Goal: Transaction & Acquisition: Subscribe to service/newsletter

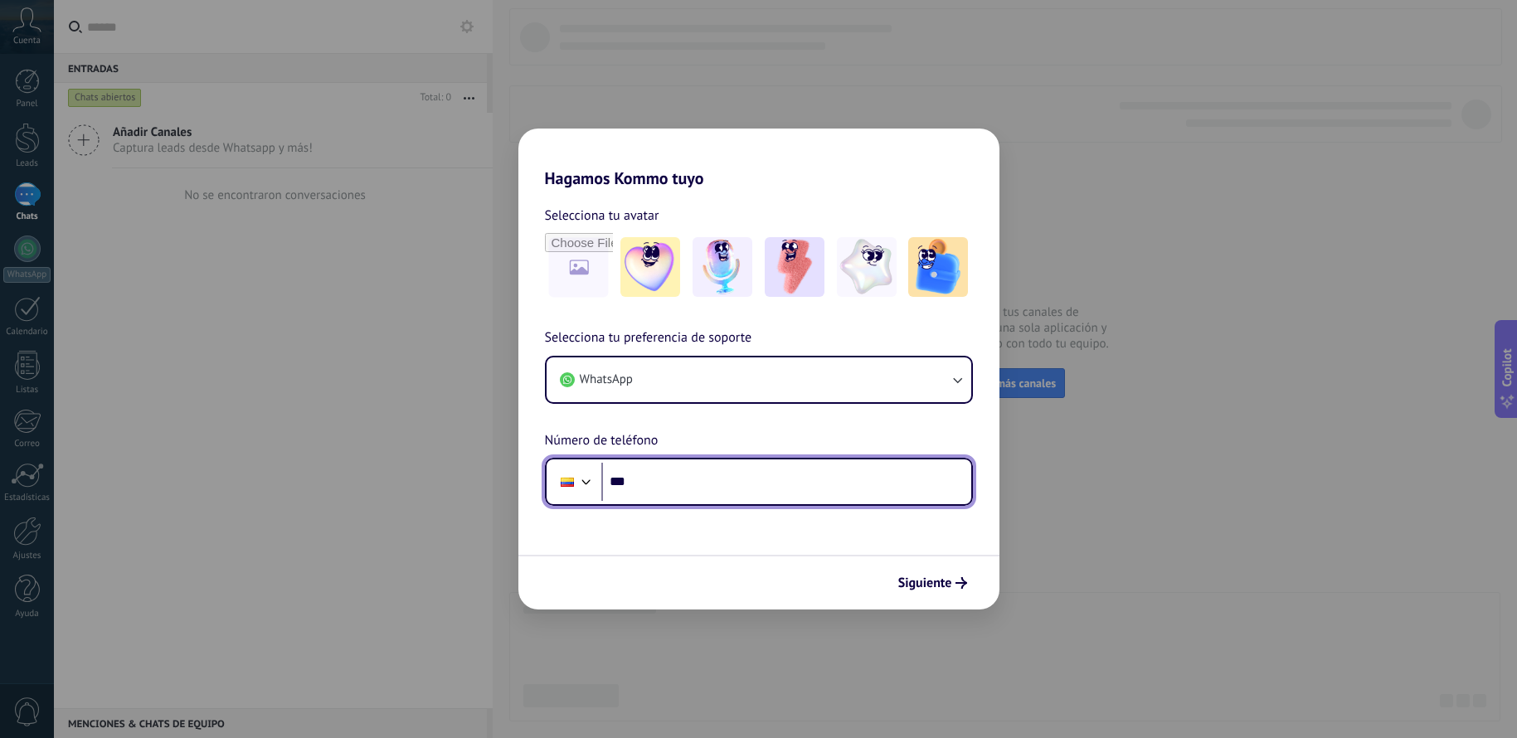
click at [647, 490] on input "***" at bounding box center [786, 482] width 370 height 38
type input "**********"
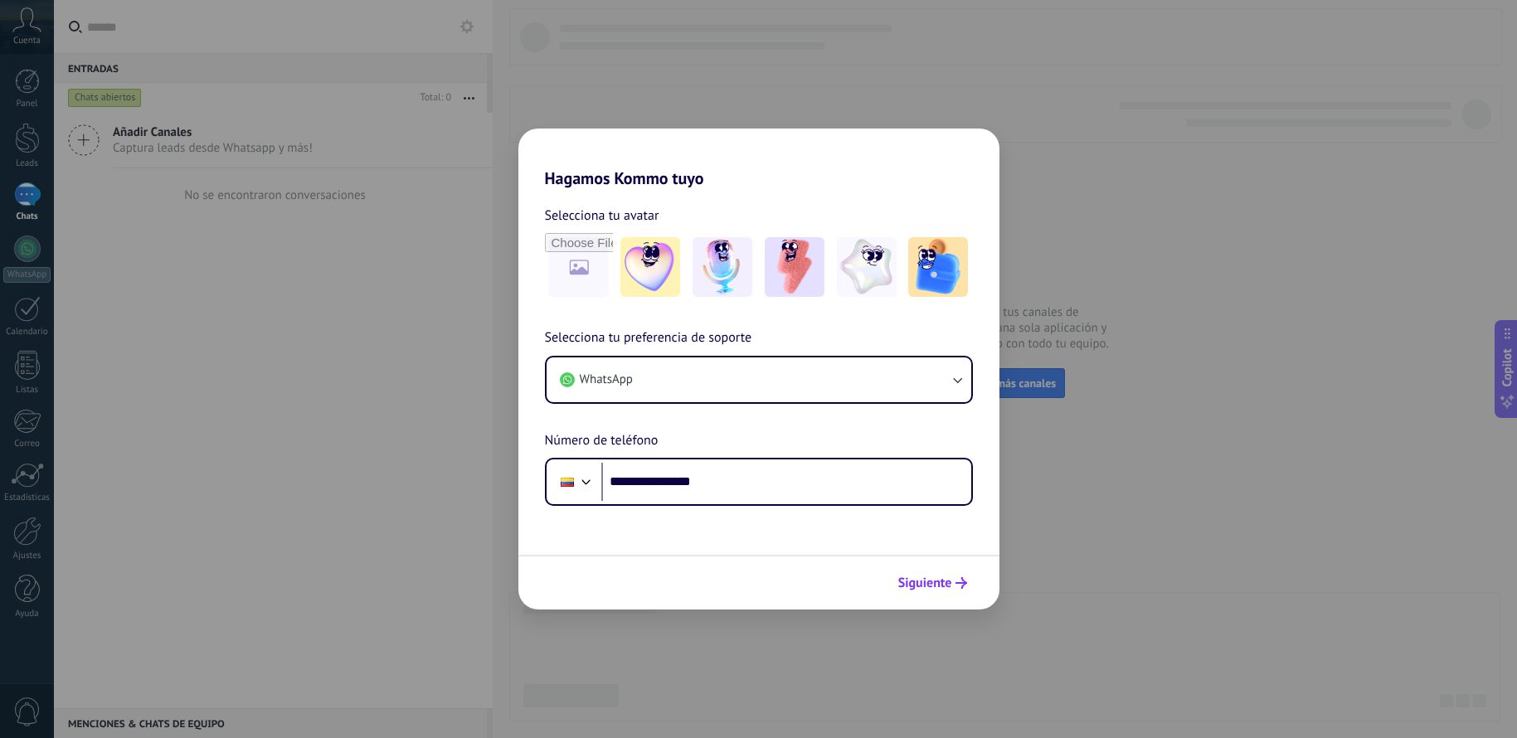
click at [906, 571] on button "Siguiente" at bounding box center [933, 583] width 84 height 28
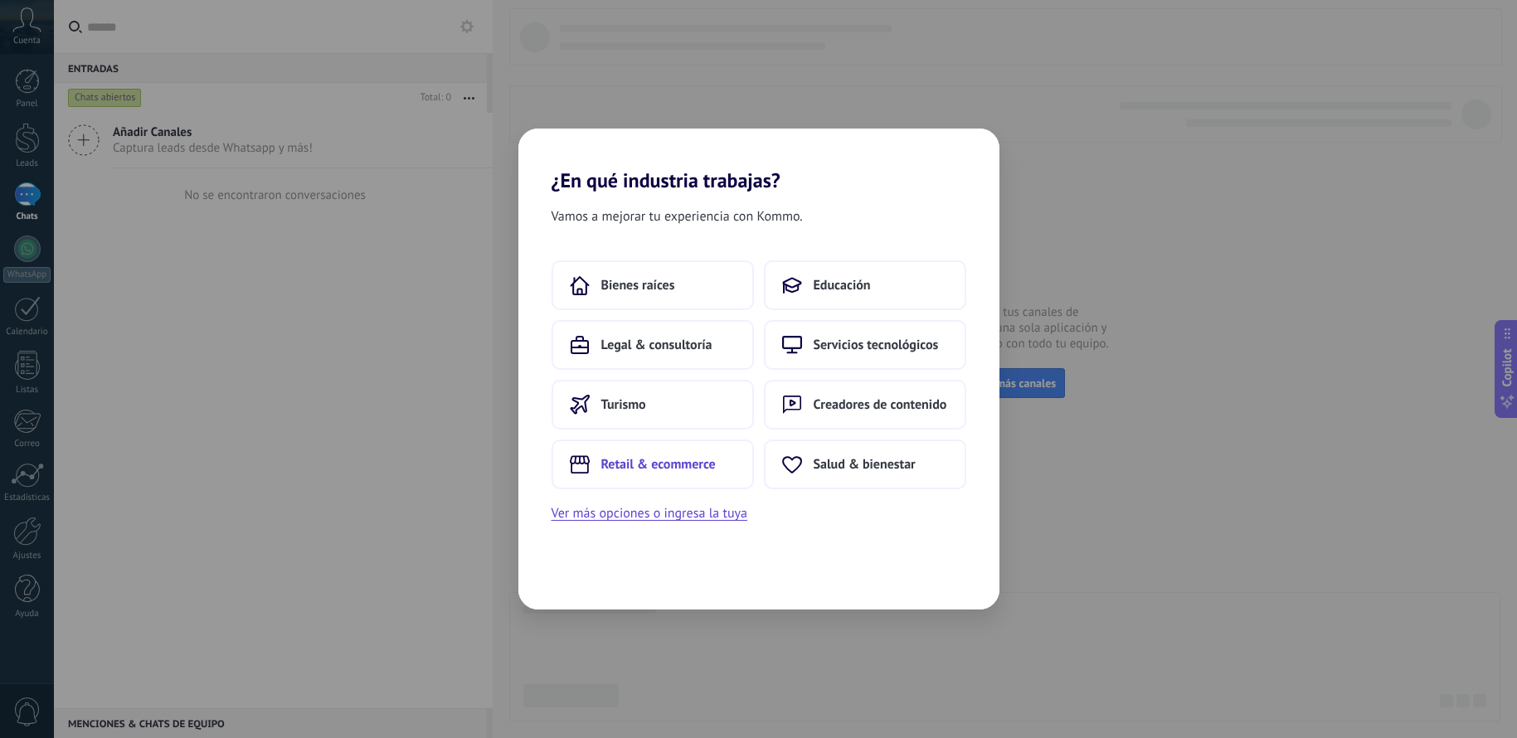
click at [644, 469] on span "Retail & ecommerce" at bounding box center [658, 464] width 114 height 17
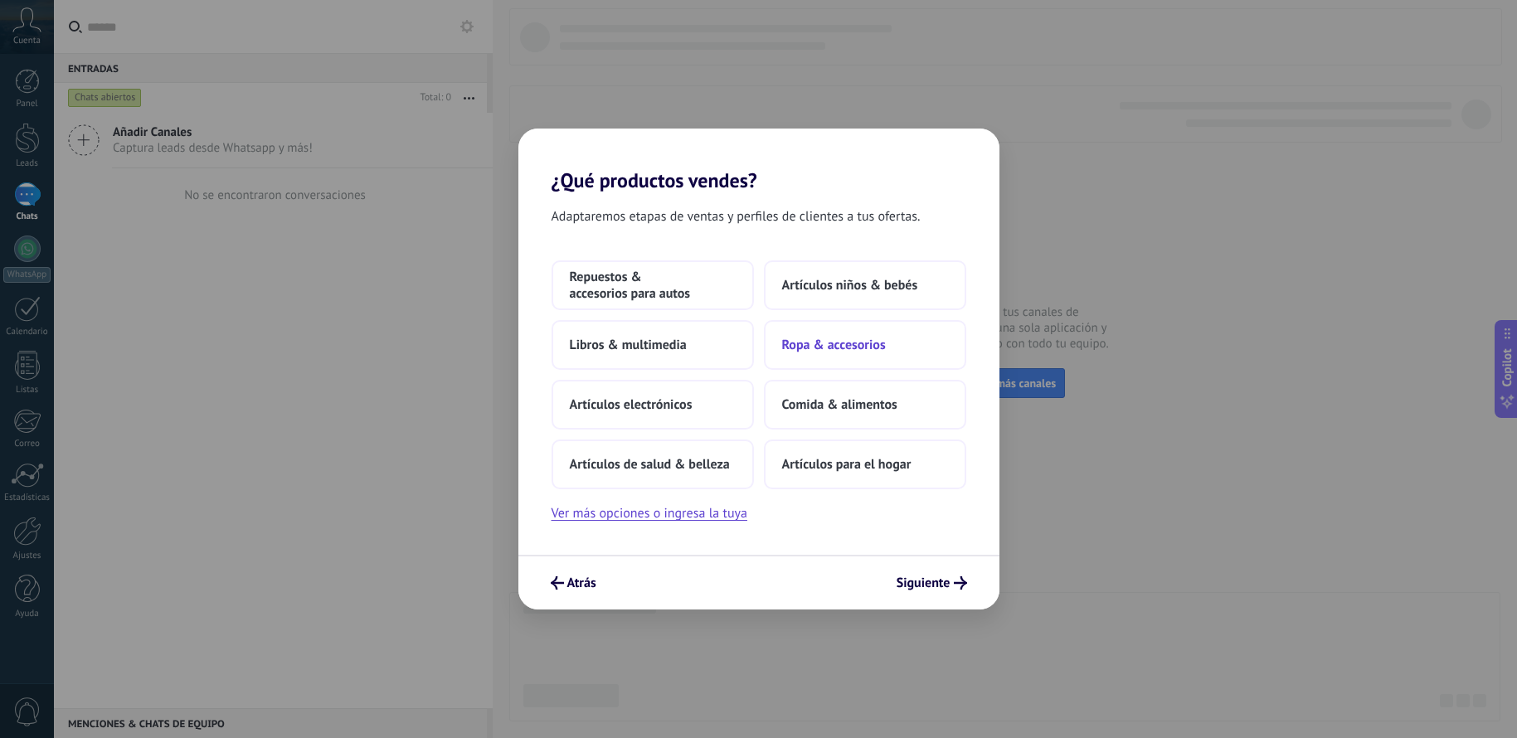
click at [817, 353] on button "Ropa & accesorios" at bounding box center [865, 345] width 202 height 50
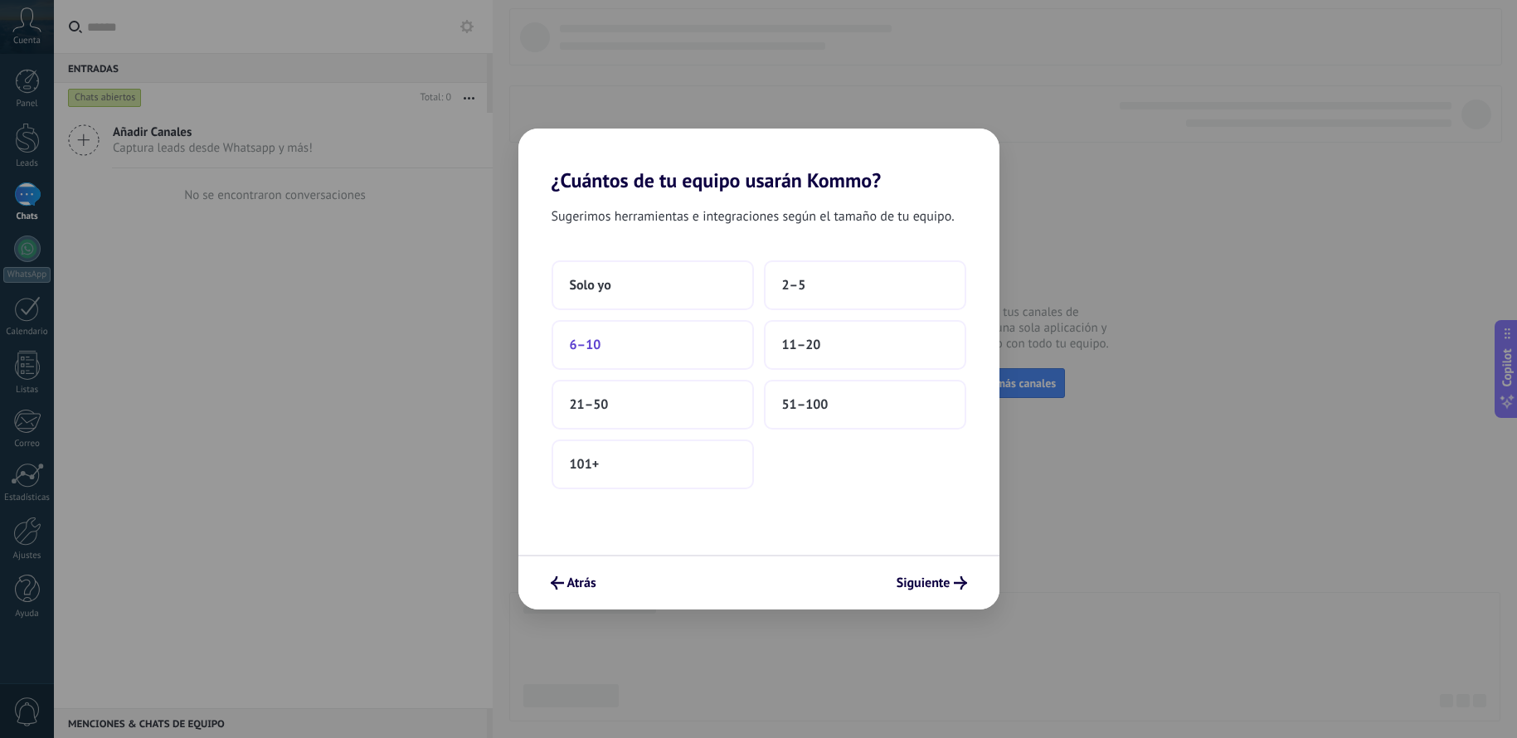
click at [595, 352] on span "6–10" at bounding box center [586, 345] width 32 height 17
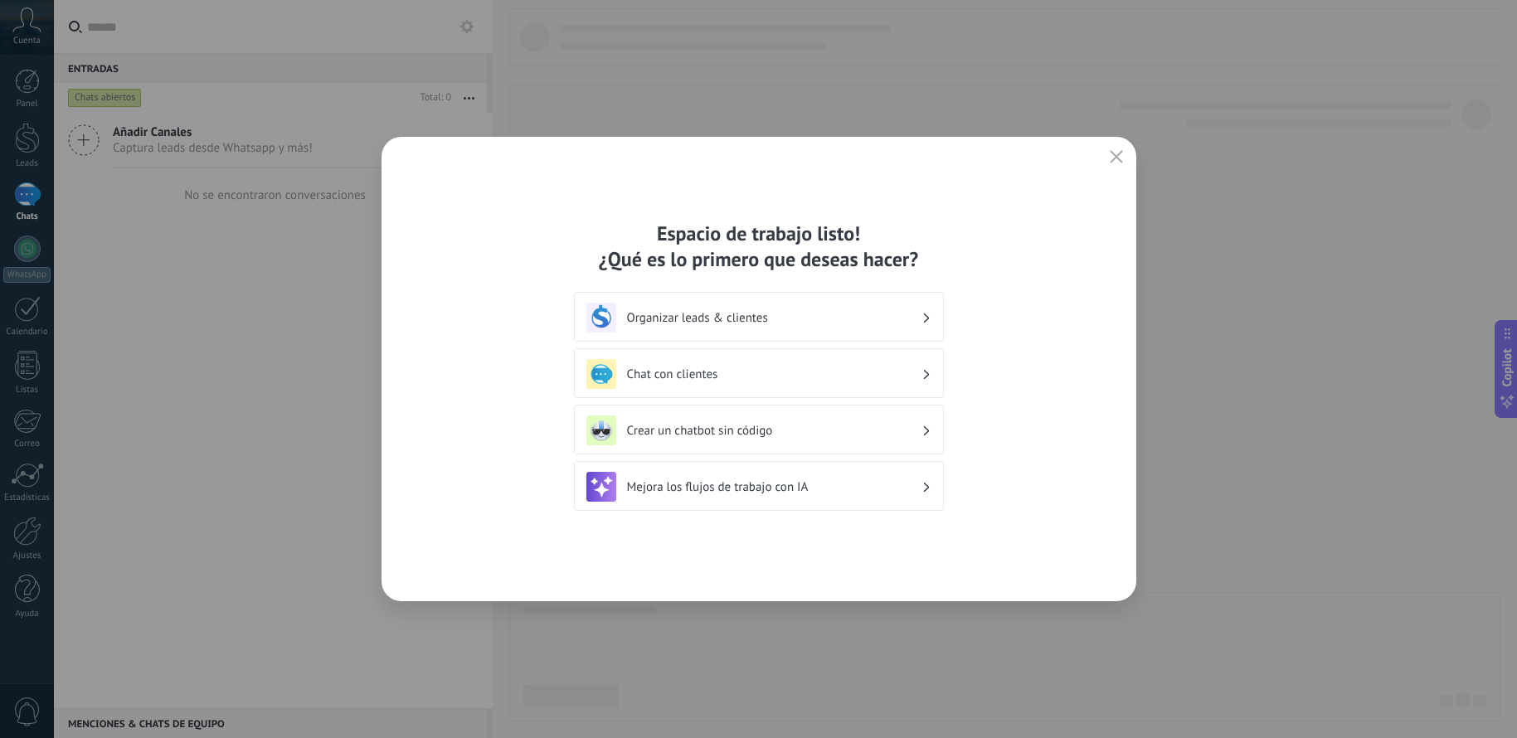
click at [917, 311] on h3 "Organizar leads & clientes" at bounding box center [774, 318] width 294 height 16
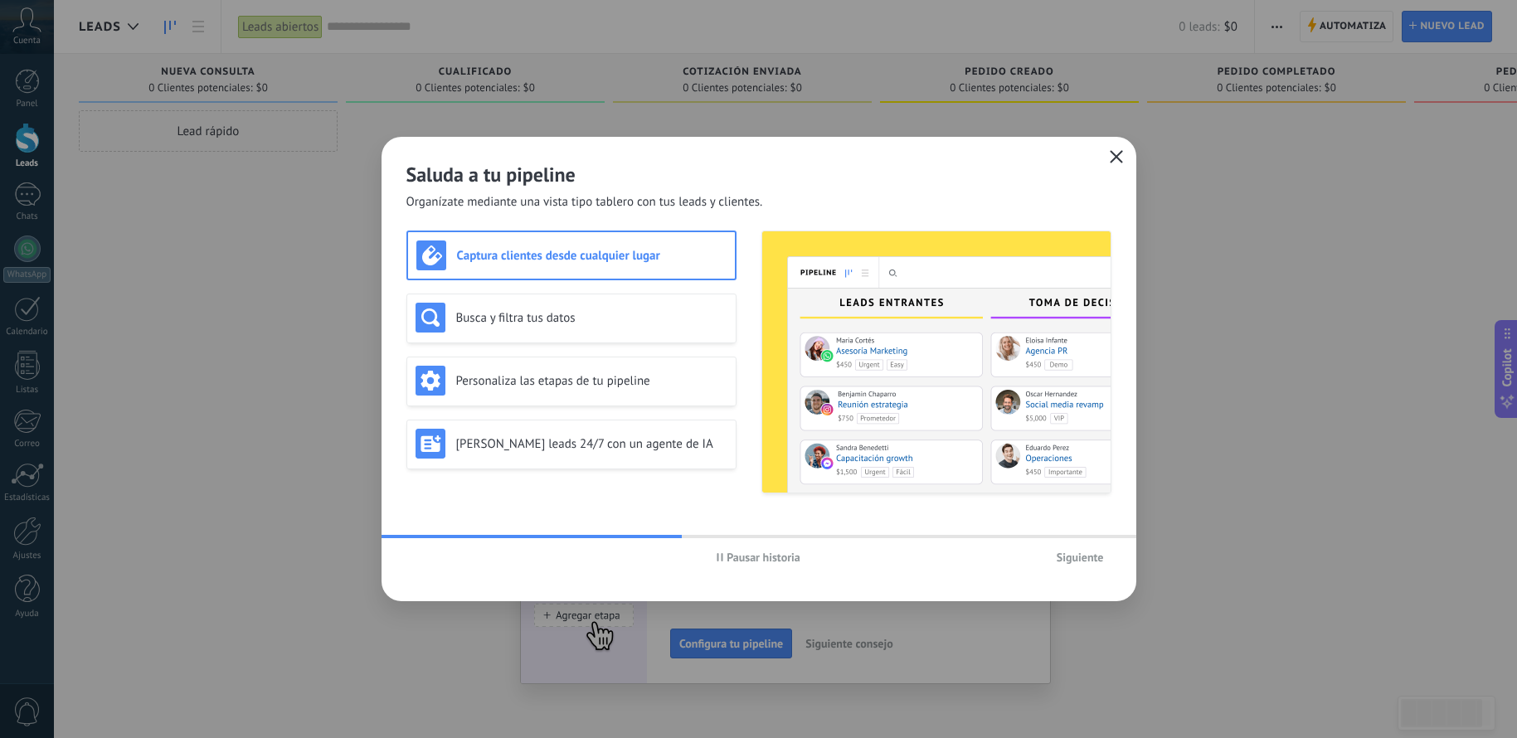
click at [1115, 155] on icon "button" at bounding box center [1116, 156] width 13 height 13
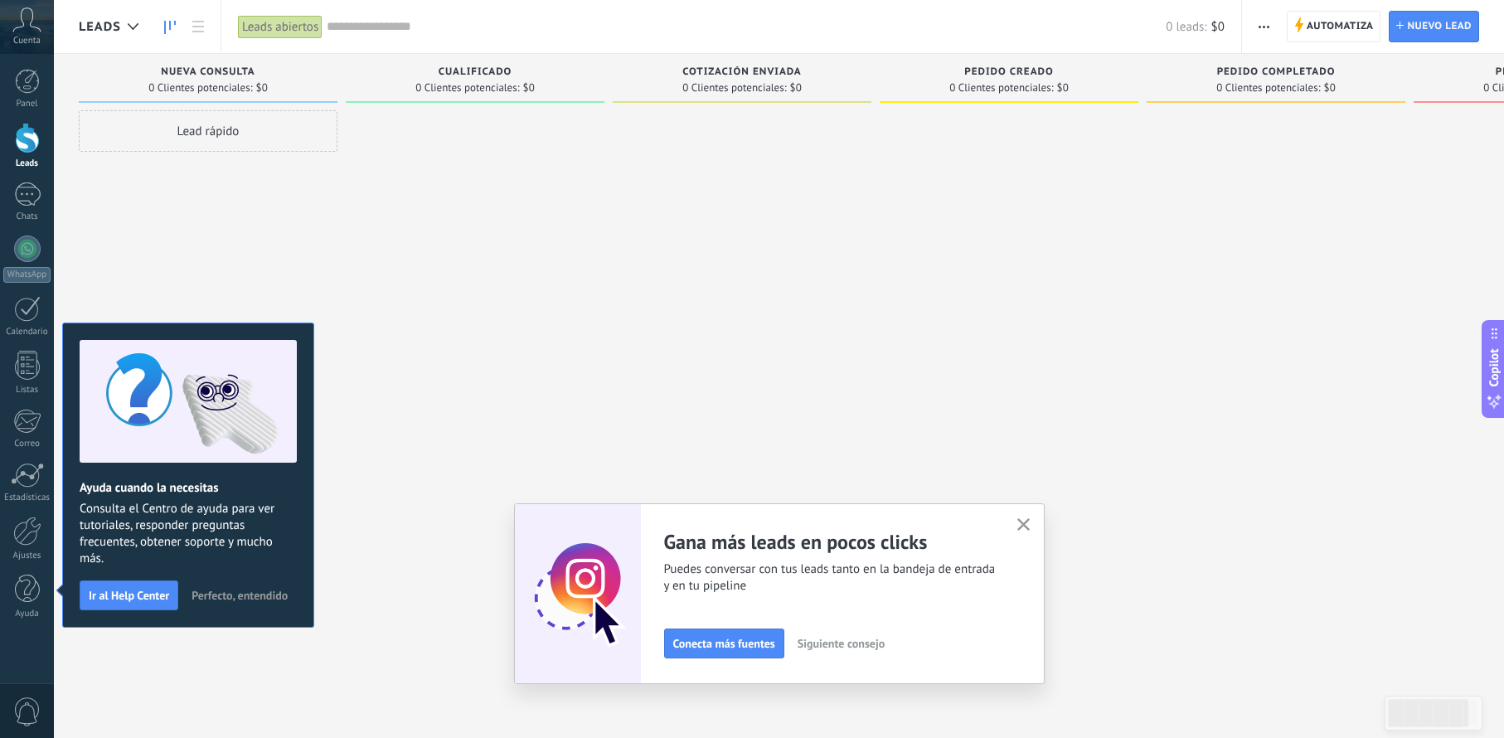
click at [721, 642] on span "Conecta más fuentes" at bounding box center [724, 644] width 102 height 12
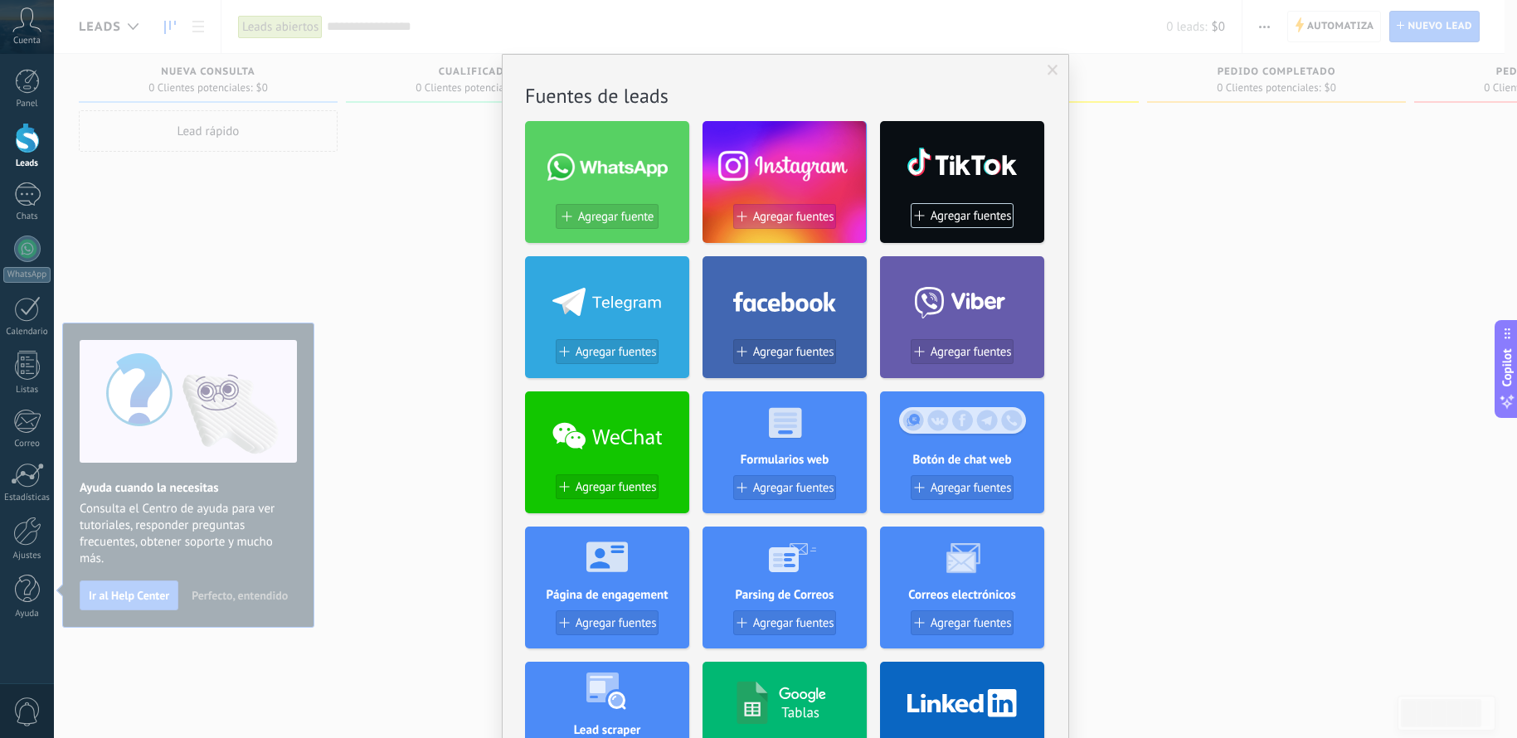
click at [784, 214] on span "Agregar fuentes" at bounding box center [793, 217] width 81 height 14
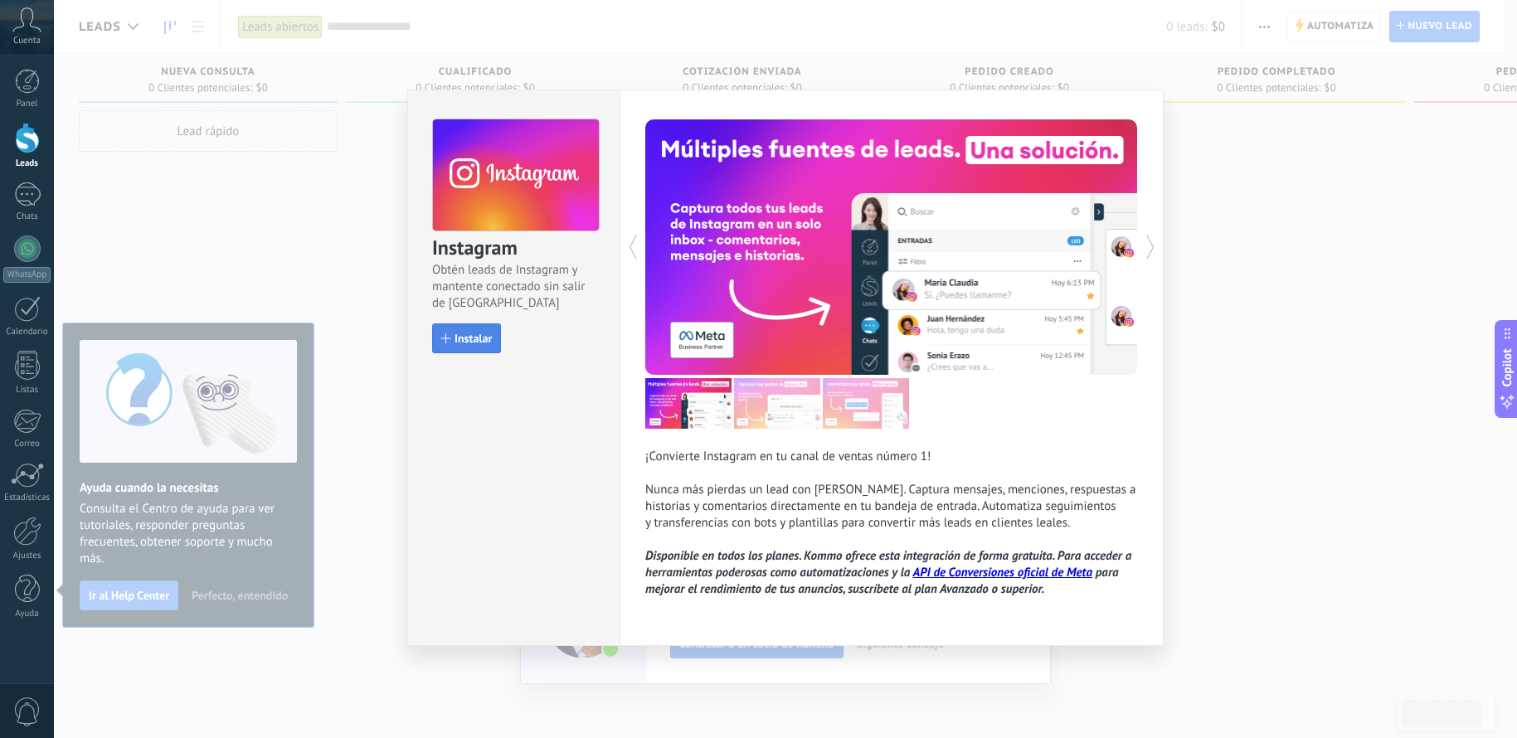
click at [470, 335] on span "Instalar" at bounding box center [472, 339] width 37 height 12
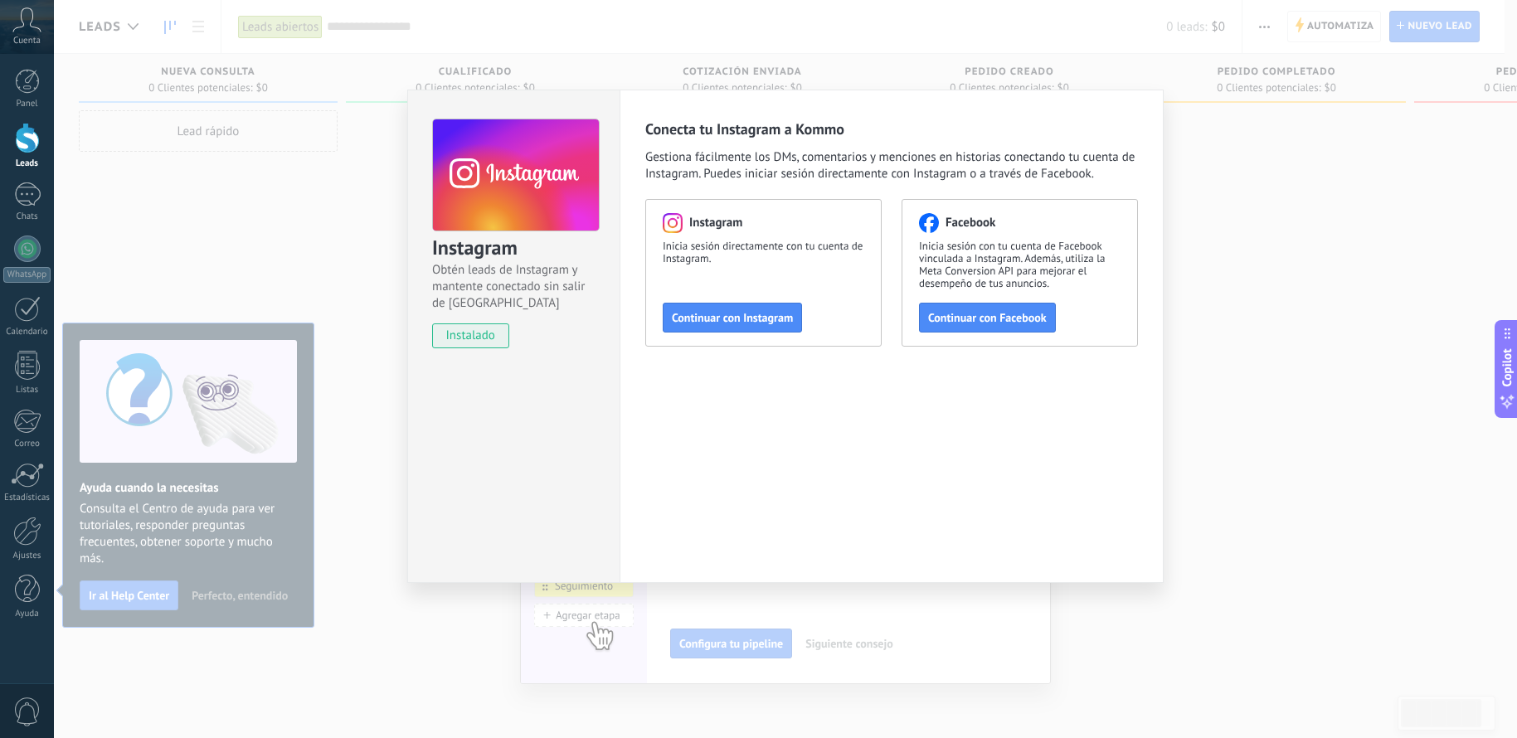
click at [1204, 281] on div "Instagram Obtén leads de Instagram y mantente conectado sin salir de Kommo inst…" at bounding box center [785, 369] width 1463 height 738
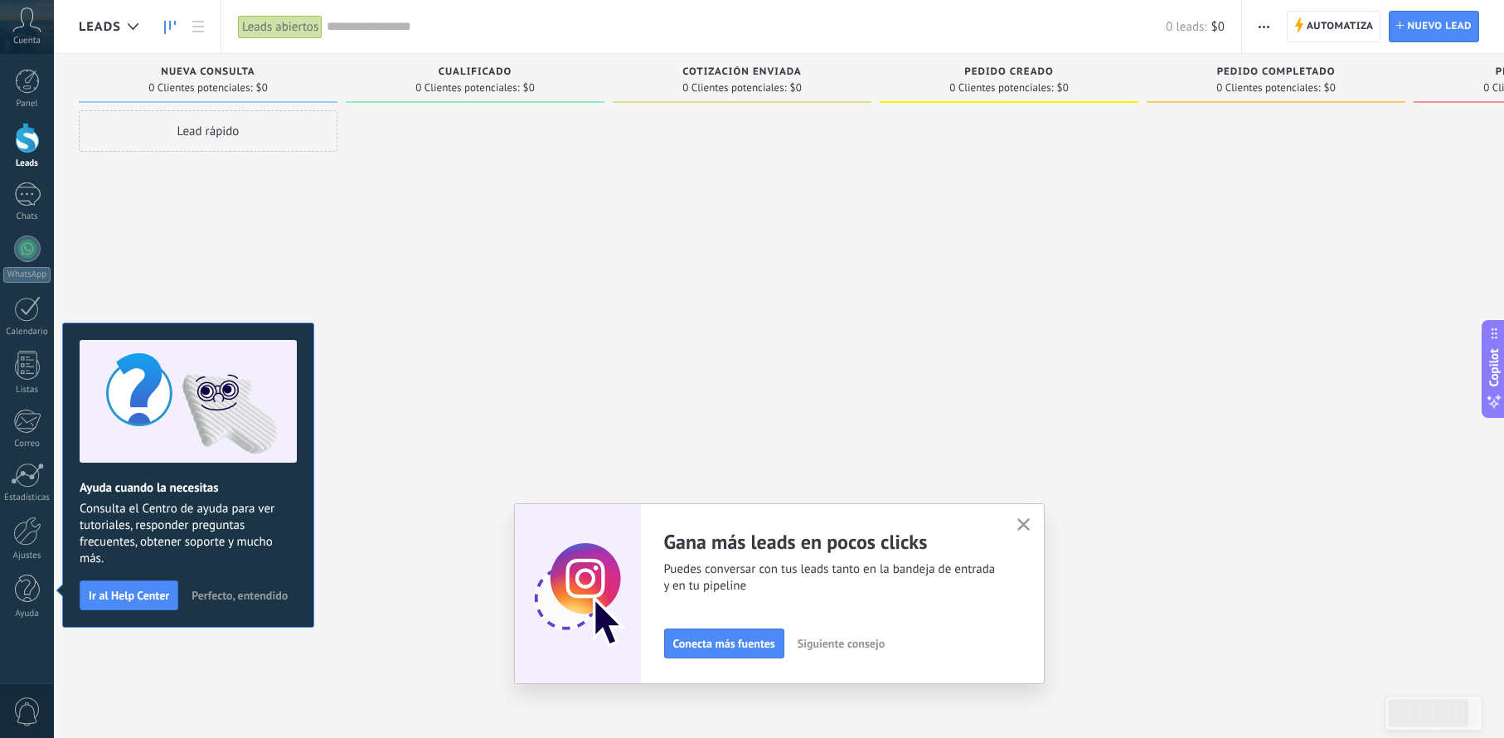
click at [15, 32] on div "Cuenta" at bounding box center [27, 27] width 54 height 54
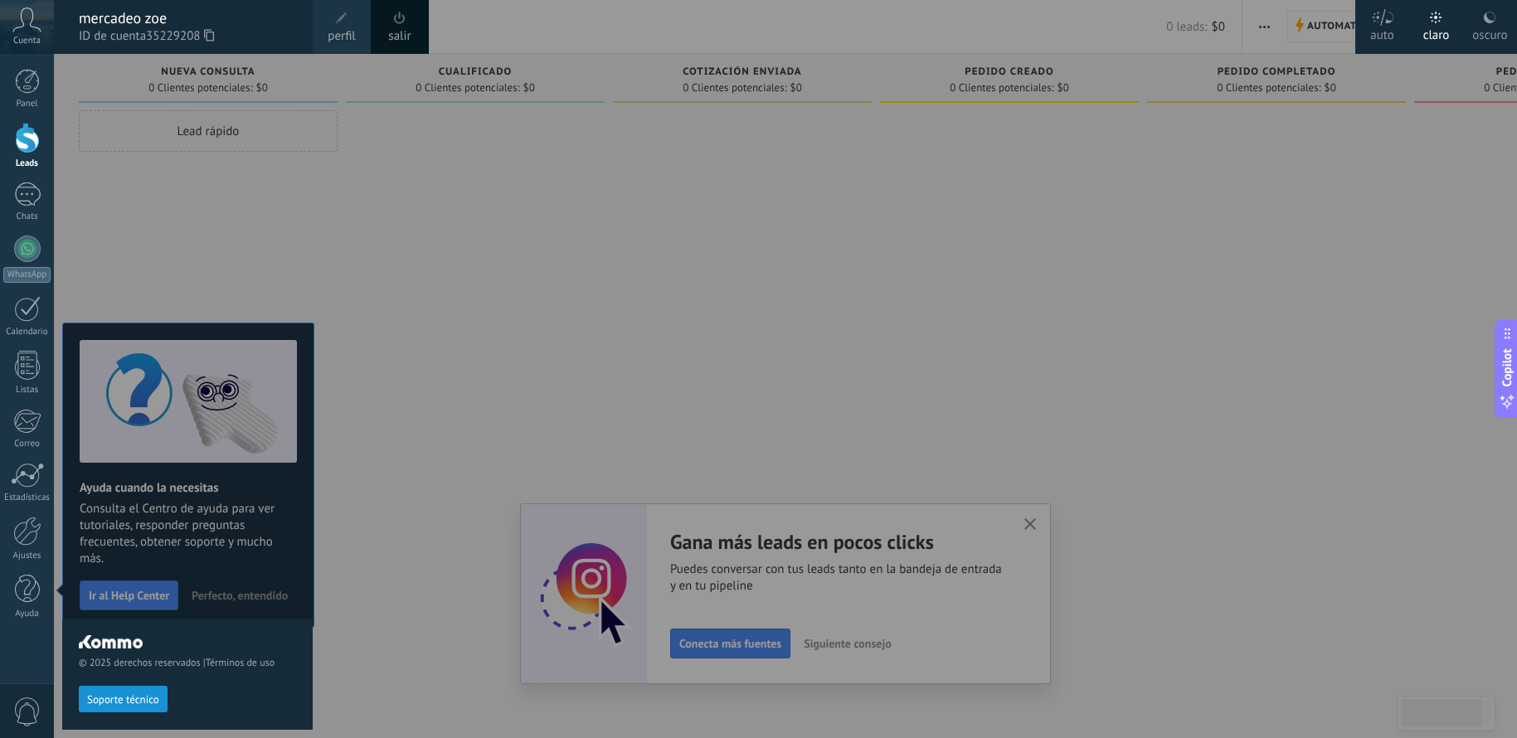
click at [345, 22] on span at bounding box center [342, 18] width 12 height 12
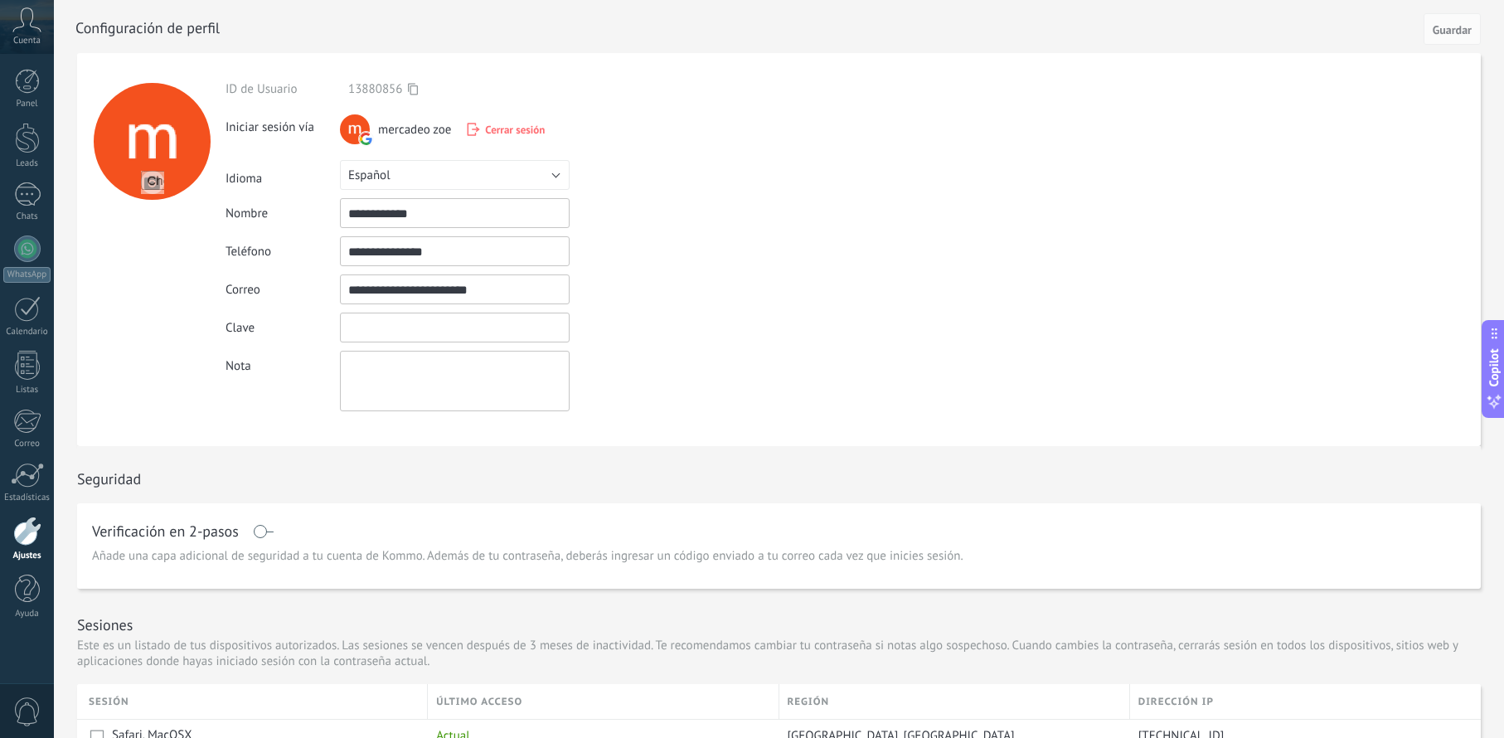
click at [434, 324] on input "textbox" at bounding box center [455, 328] width 230 height 30
click at [748, 310] on div "**********" at bounding box center [494, 246] width 536 height 330
click at [25, 245] on div at bounding box center [27, 249] width 27 height 27
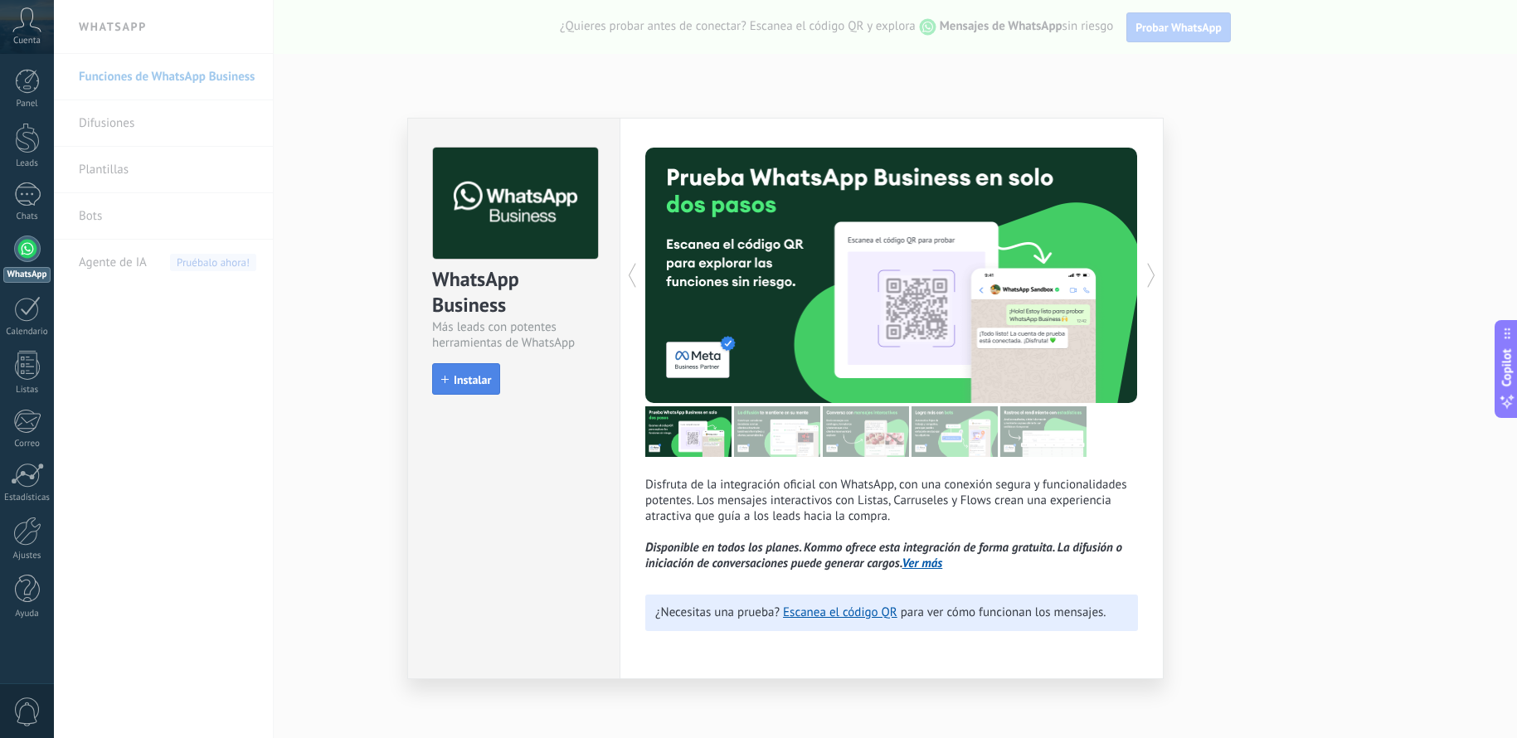
click at [455, 379] on span "Instalar" at bounding box center [472, 380] width 37 height 12
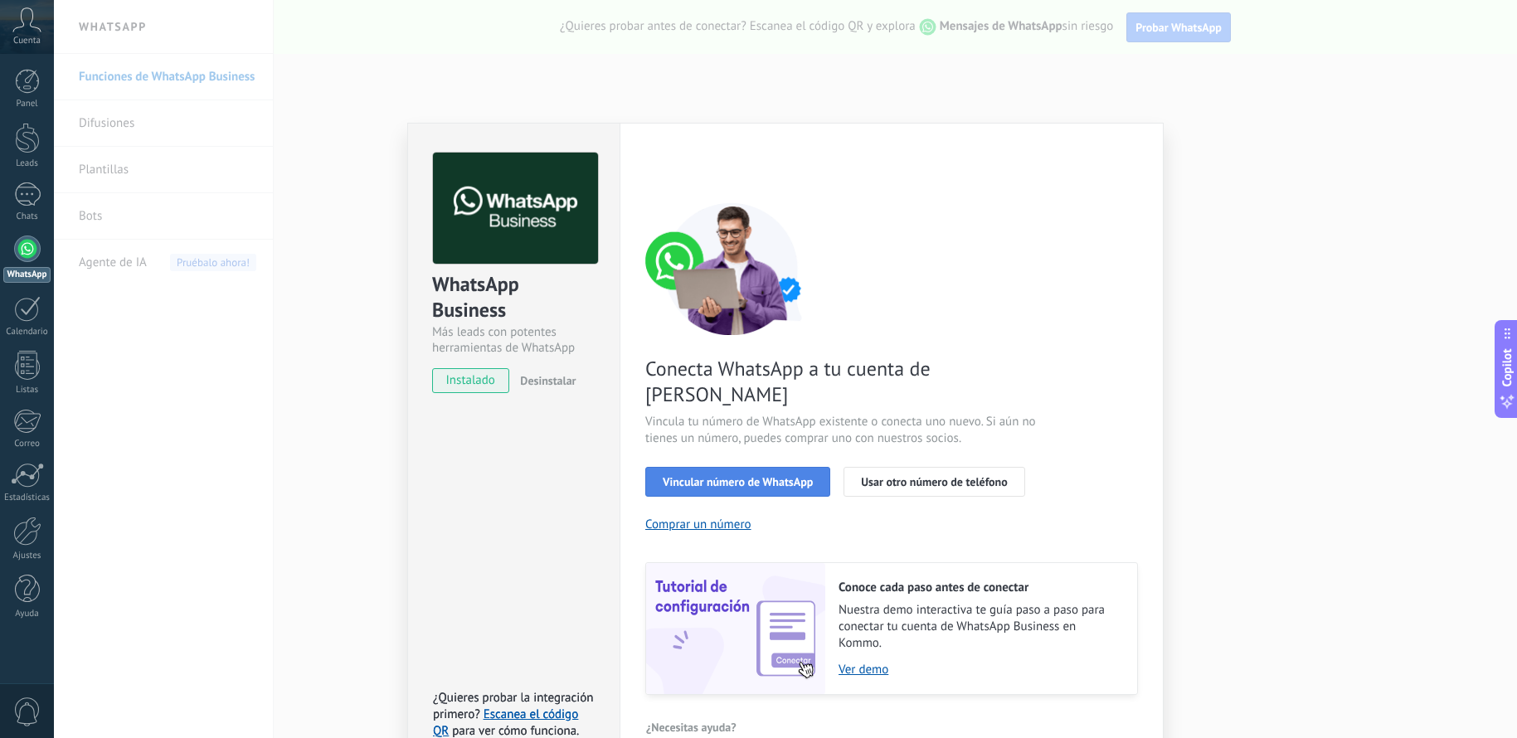
click at [685, 476] on span "Vincular número de WhatsApp" at bounding box center [738, 482] width 150 height 12
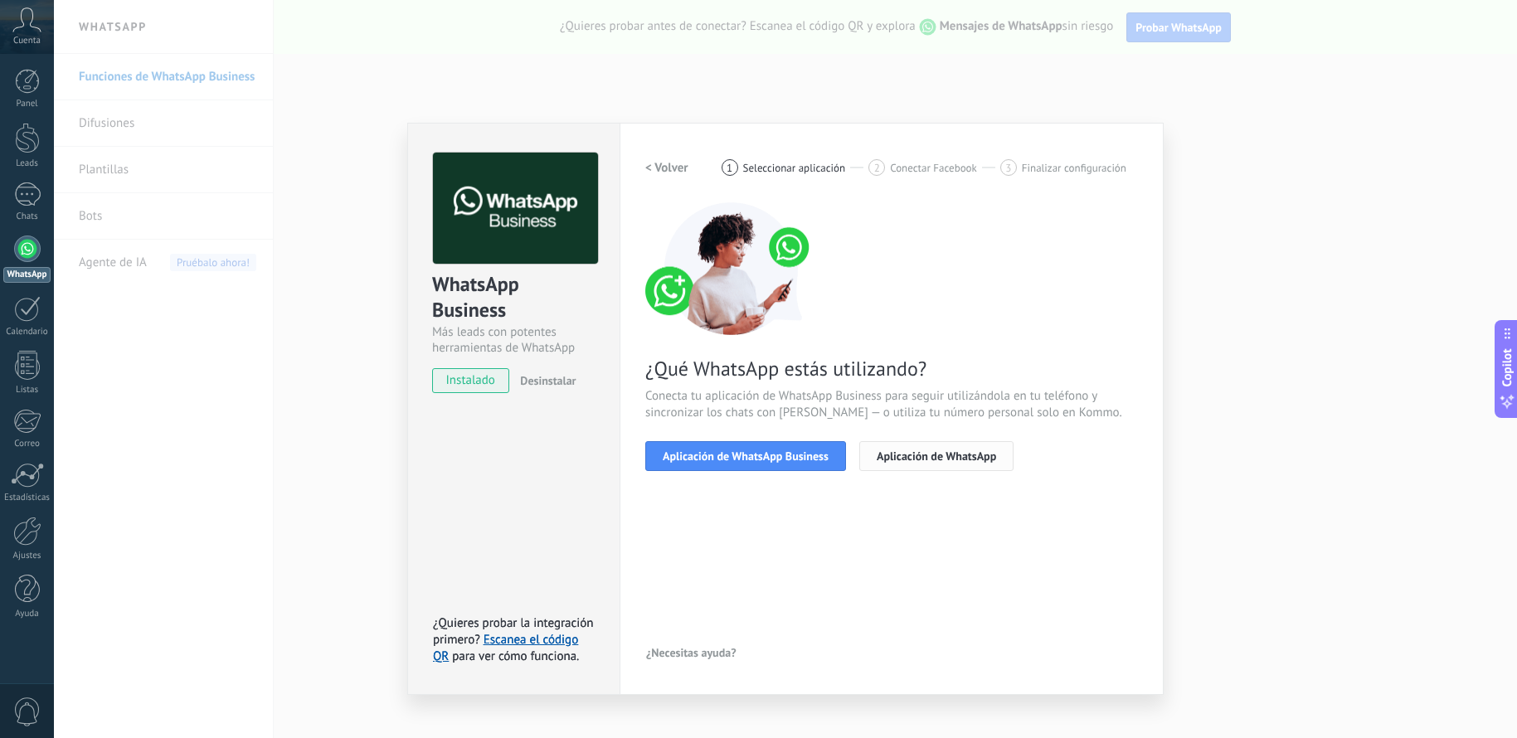
click at [948, 460] on span "Aplicación de WhatsApp" at bounding box center [936, 456] width 119 height 12
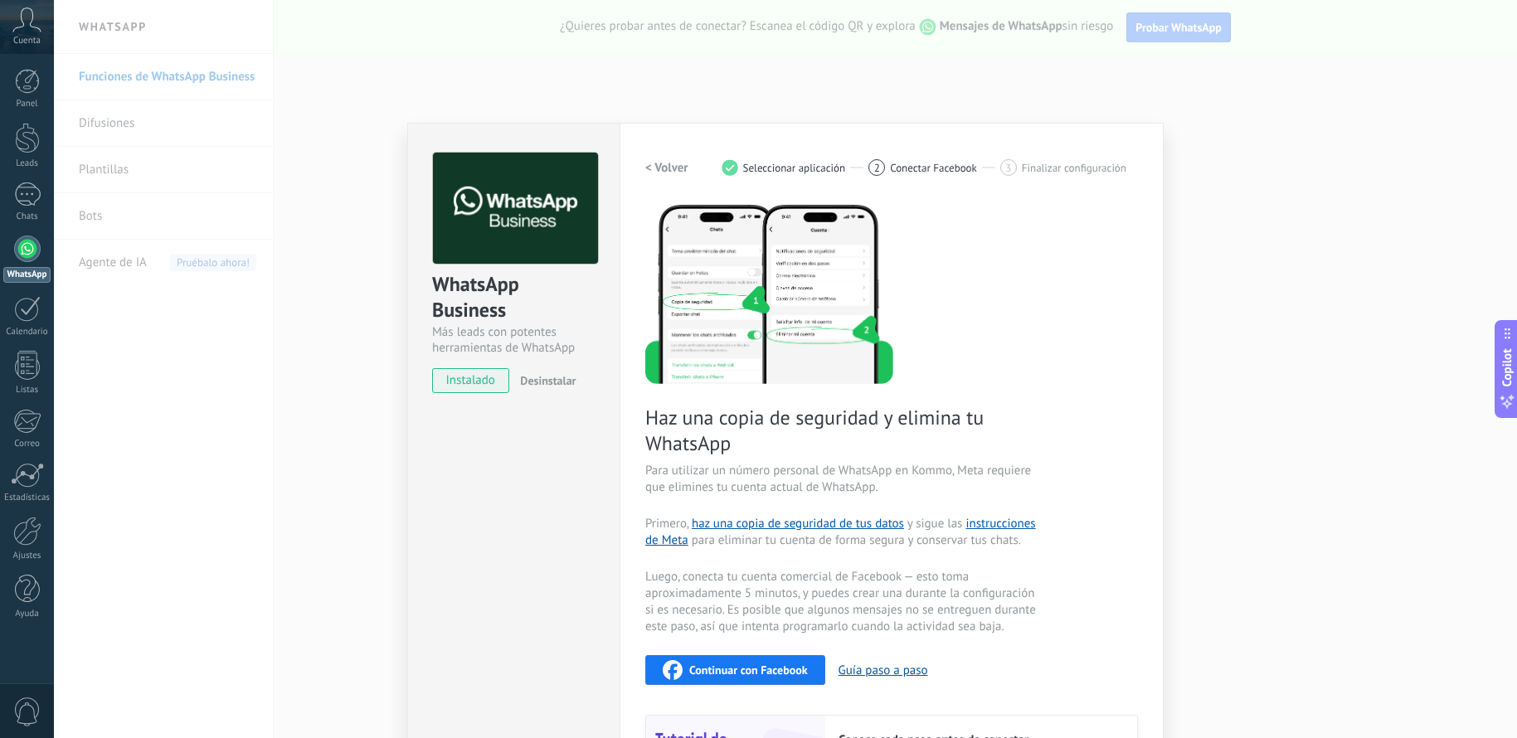
click at [1143, 556] on div "Configuraciones Autorizaciones Esta pestaña registra a los usuarios que han con…" at bounding box center [891, 522] width 544 height 799
drag, startPoint x: 751, startPoint y: 663, endPoint x: 783, endPoint y: 605, distance: 66.8
click at [783, 605] on div "Haz una copia de seguridad y elimina tu WhatsApp Para utilizar un número person…" at bounding box center [891, 524] width 493 height 645
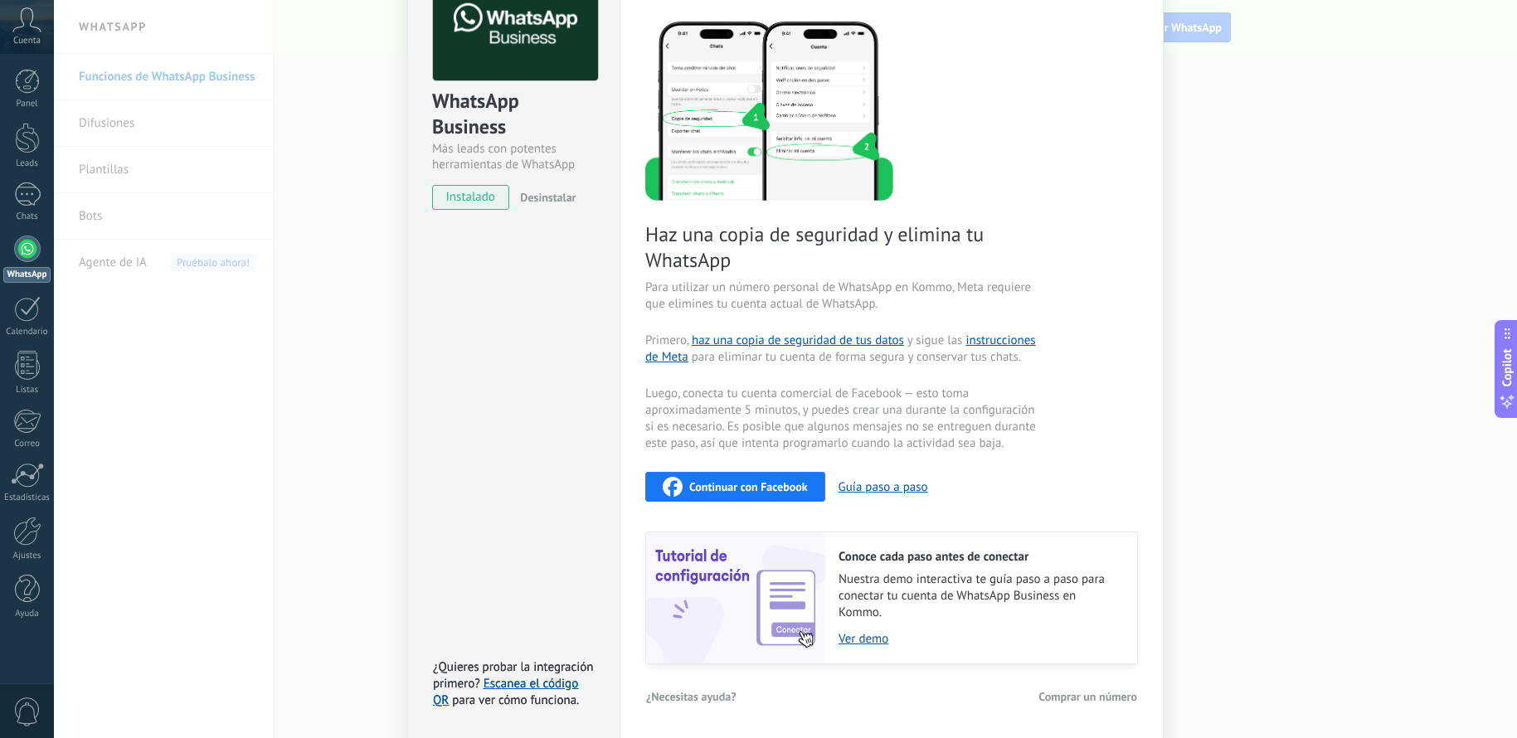
scroll to position [183, 0]
click at [713, 467] on div "Haz una copia de seguridad y elimina tu WhatsApp Para utilizar un número person…" at bounding box center [891, 341] width 493 height 645
click at [716, 481] on span "Continuar con Facebook" at bounding box center [748, 487] width 119 height 12
click at [755, 482] on span "Continuar con Facebook" at bounding box center [748, 487] width 119 height 12
click at [707, 485] on span "Continuar con Facebook" at bounding box center [748, 487] width 119 height 12
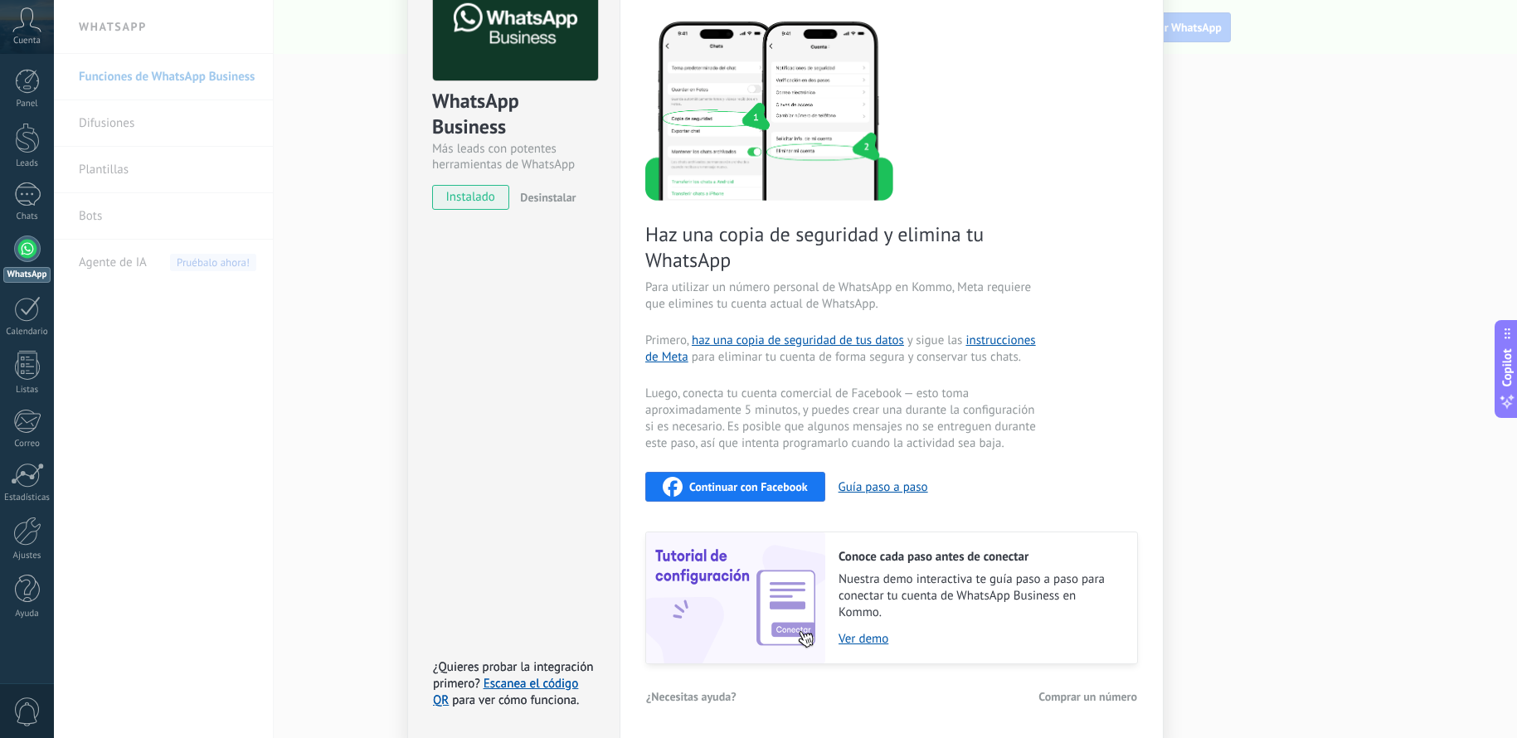
click at [767, 483] on span "Continuar con Facebook" at bounding box center [748, 487] width 119 height 12
click at [508, 329] on div "WhatsApp Business Más leads con potentes herramientas de WhatsApp instalado Des…" at bounding box center [513, 338] width 212 height 799
click at [1497, 527] on div "WhatsApp Business Más leads con potentes herramientas de WhatsApp instalado Des…" at bounding box center [785, 369] width 1463 height 738
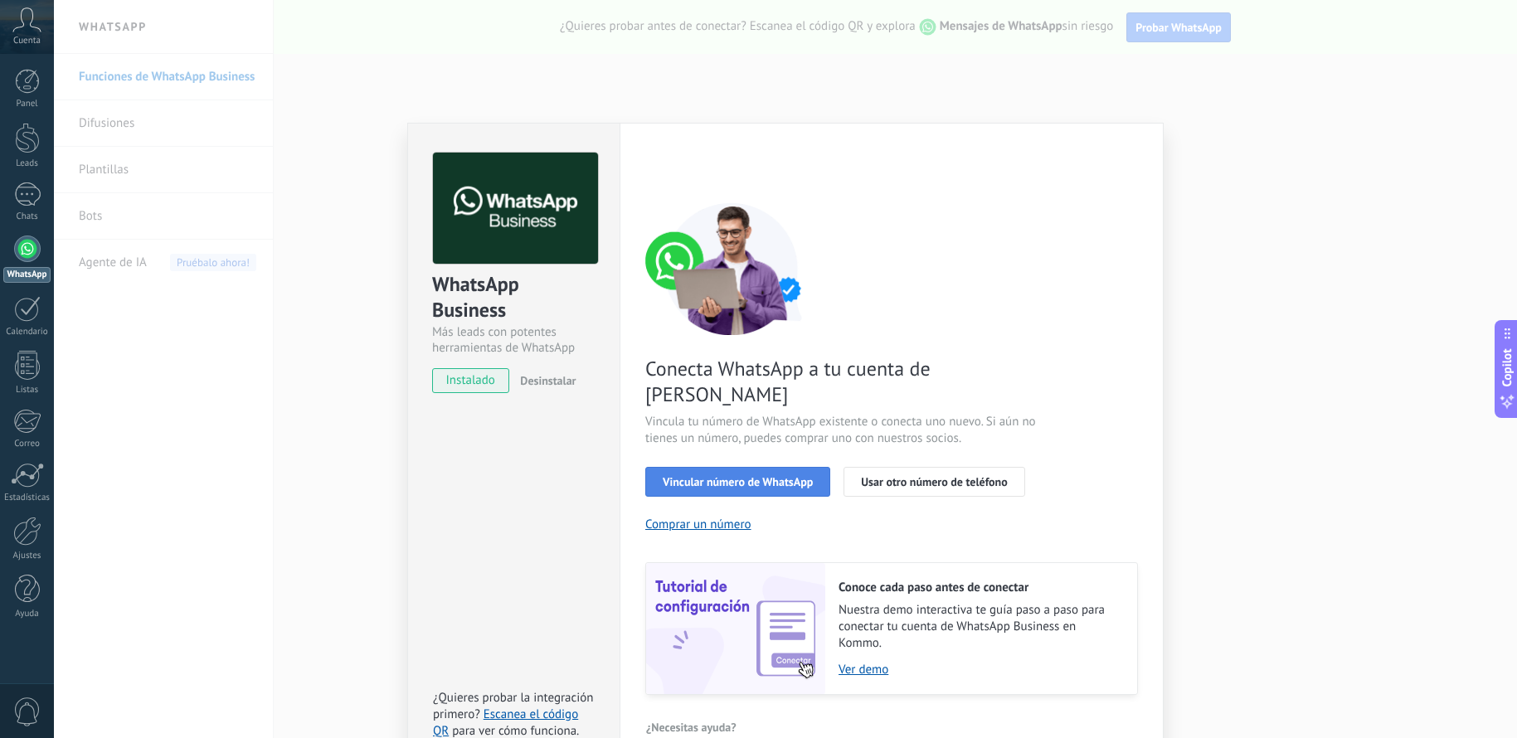
click at [767, 467] on button "Vincular número de WhatsApp" at bounding box center [737, 482] width 185 height 30
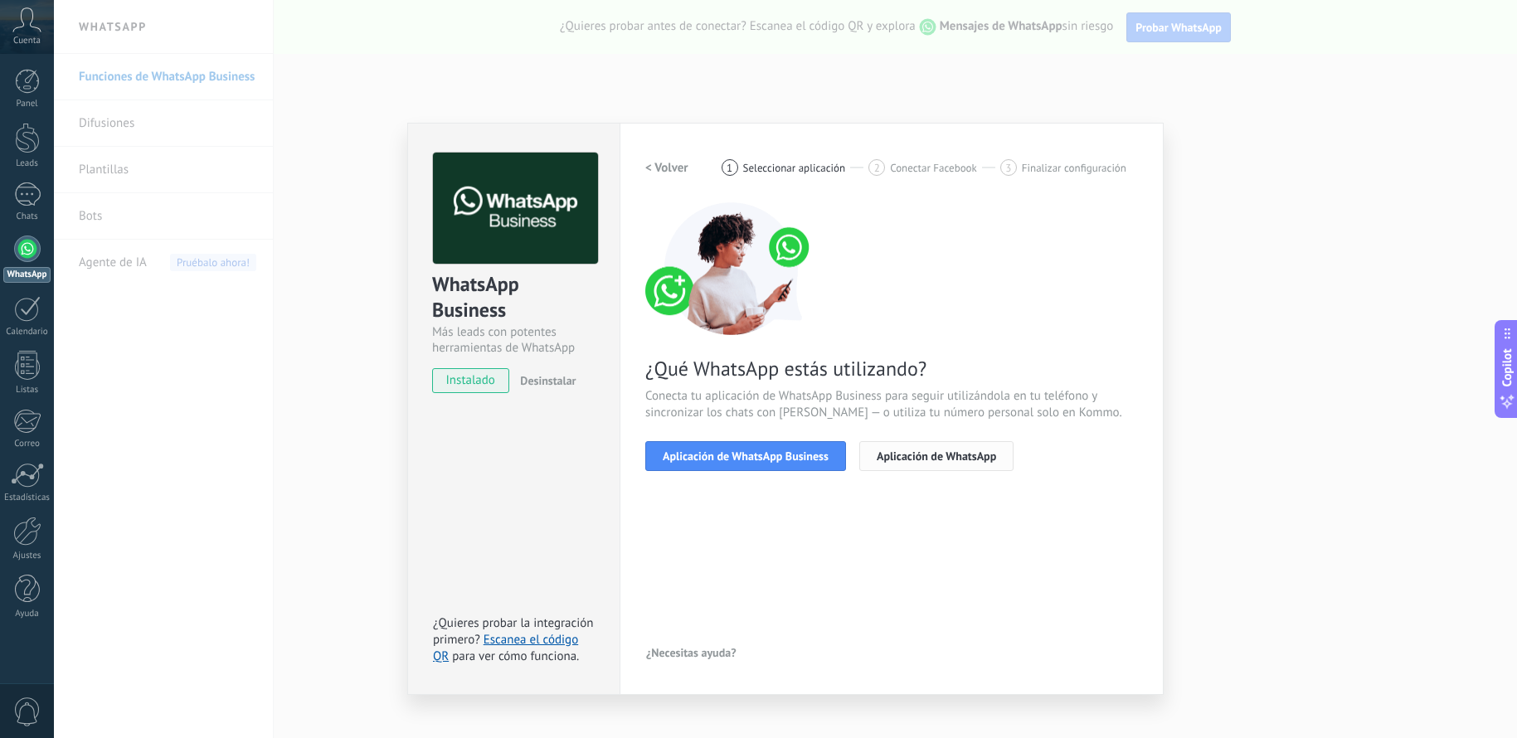
click at [914, 454] on span "Aplicación de WhatsApp" at bounding box center [936, 456] width 119 height 12
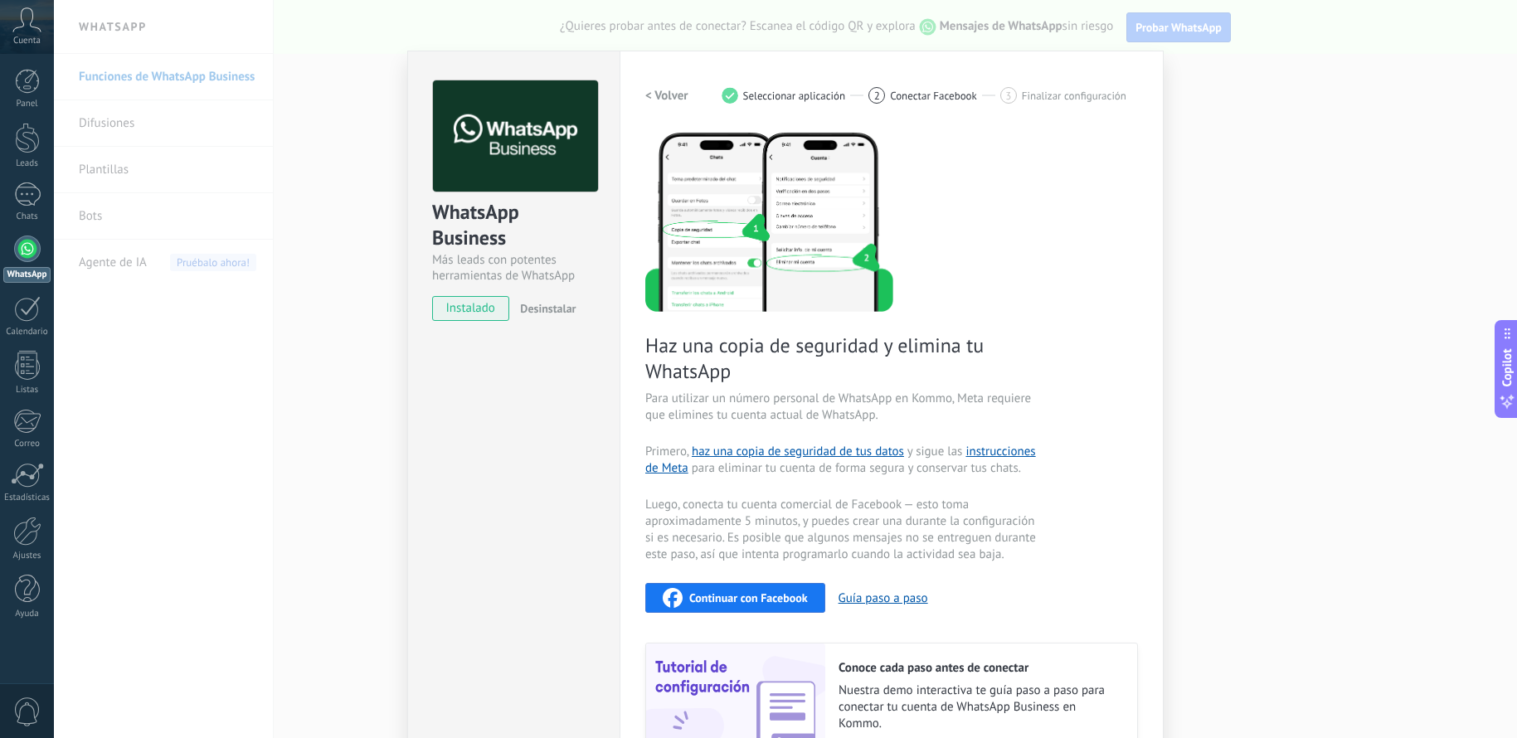
scroll to position [183, 0]
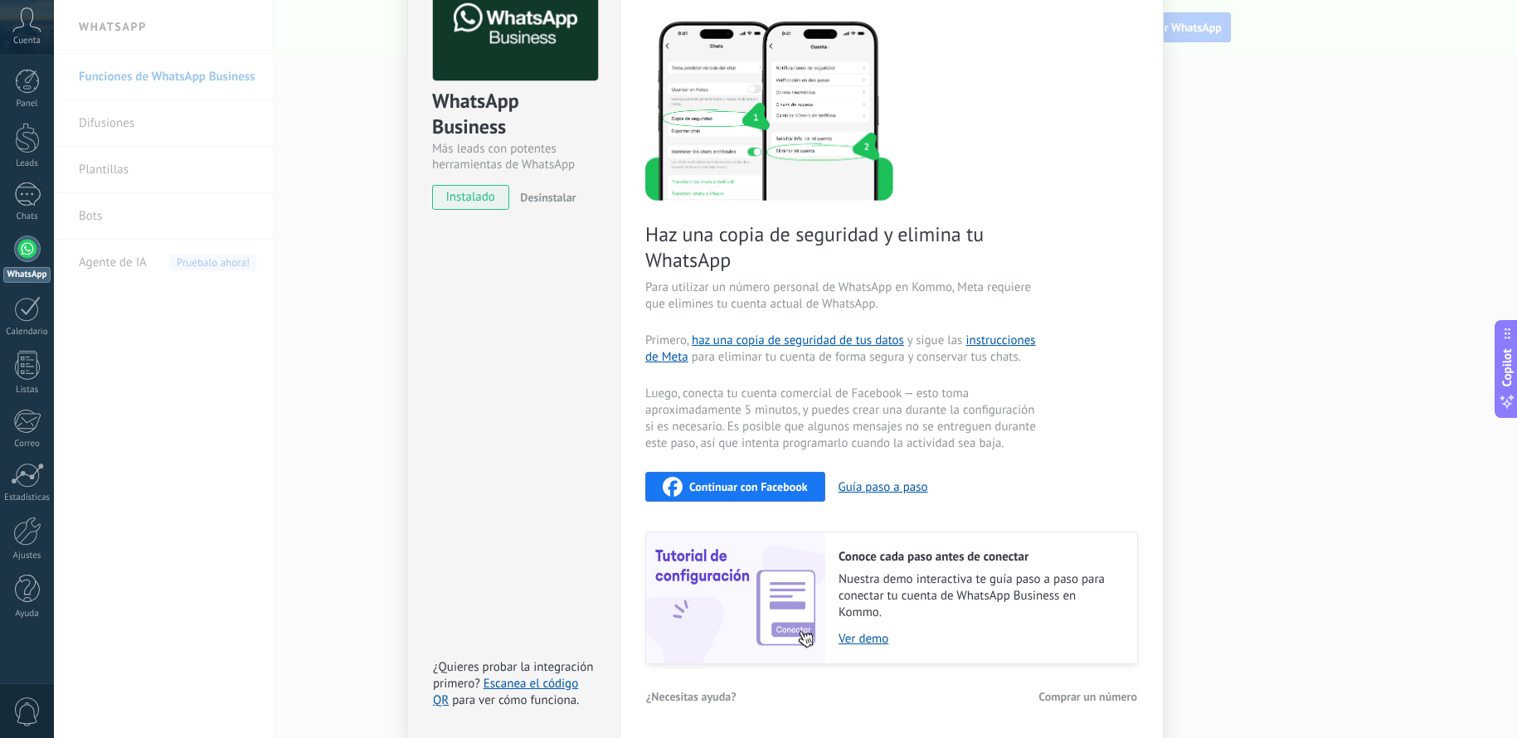
click at [779, 491] on span "Continuar con Facebook" at bounding box center [748, 487] width 119 height 12
click at [129, 128] on div "WhatsApp Business Más leads con potentes herramientas de WhatsApp instalado Des…" at bounding box center [785, 369] width 1463 height 738
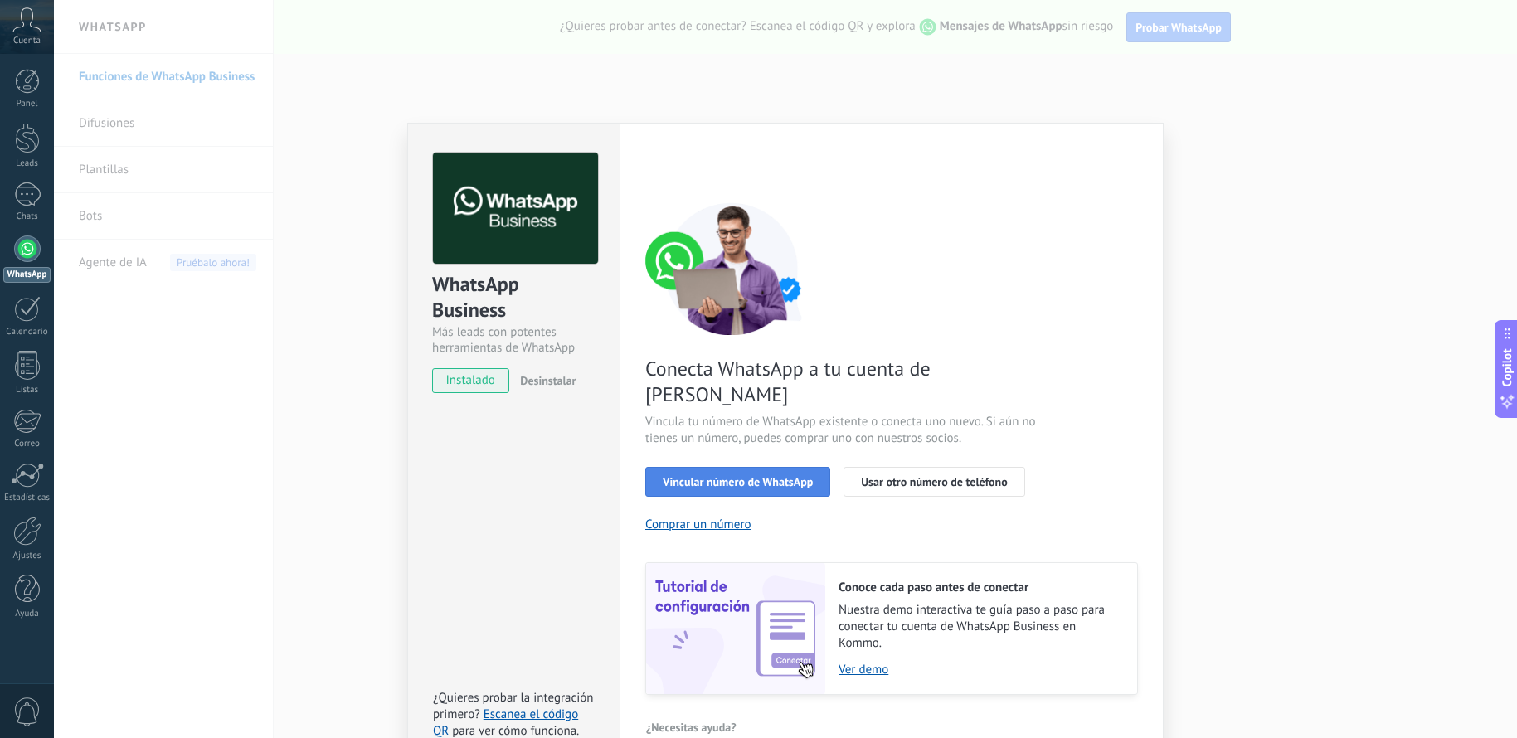
click at [755, 476] on span "Vincular número de WhatsApp" at bounding box center [738, 482] width 150 height 12
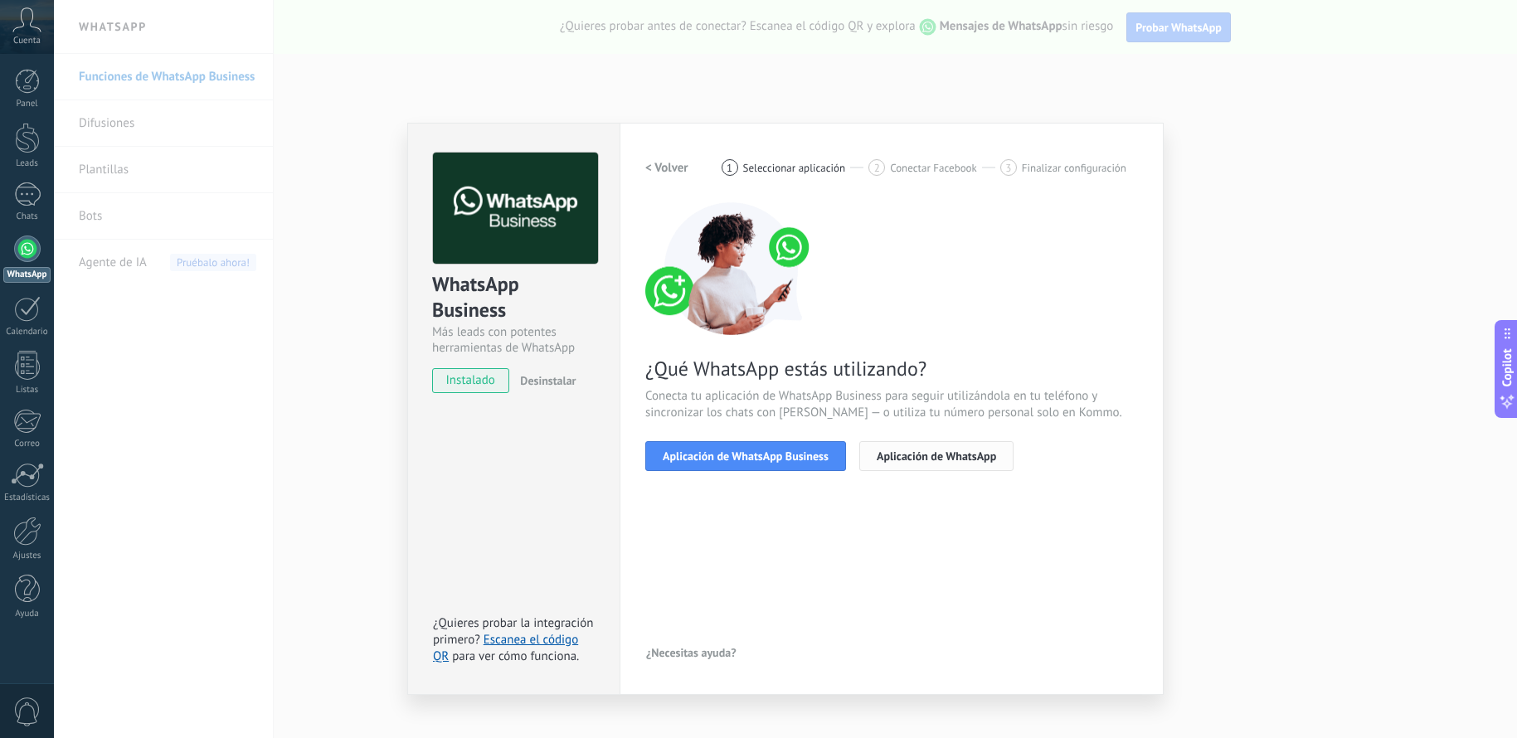
click at [930, 450] on span "Aplicación de WhatsApp" at bounding box center [936, 456] width 119 height 12
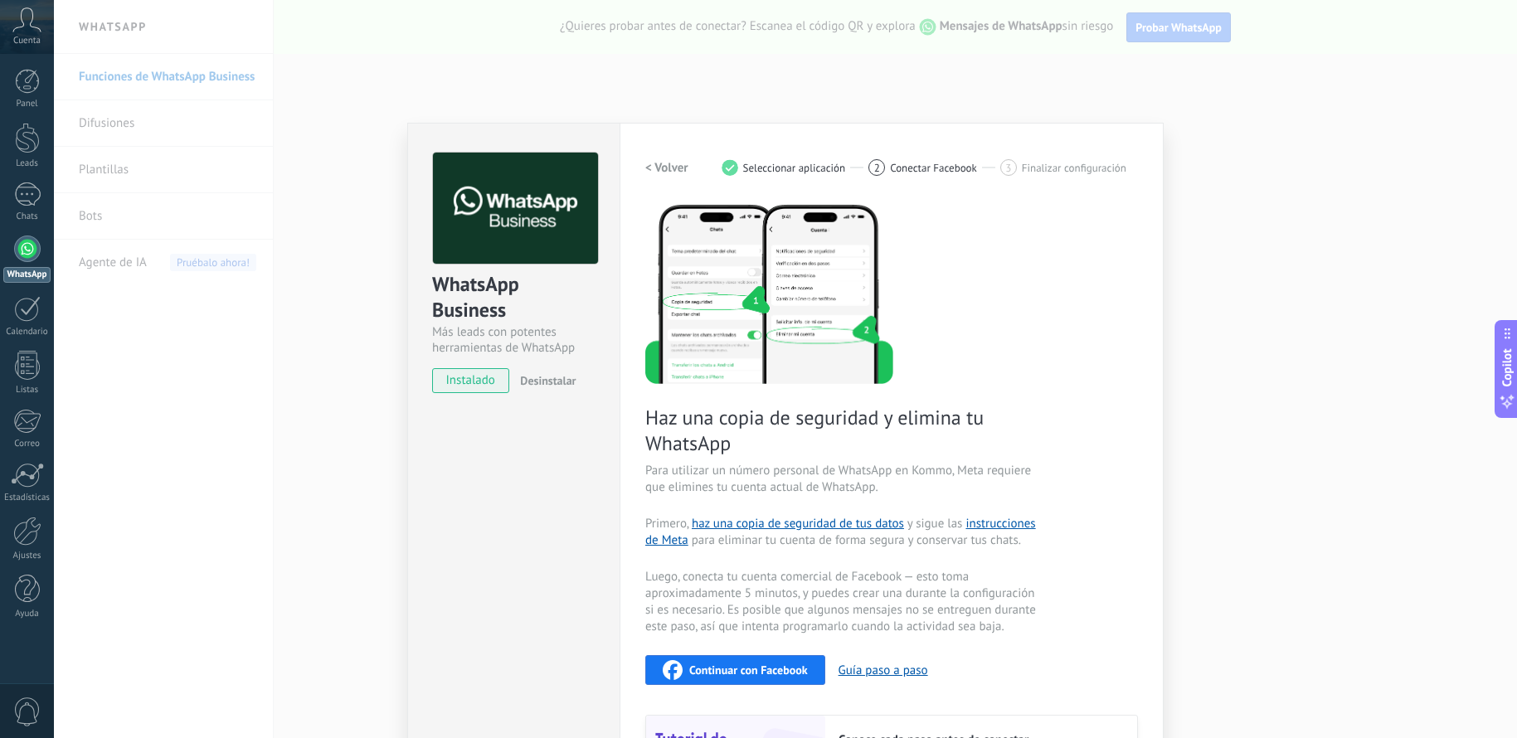
click at [736, 601] on span "Luego, conecta tu cuenta comercial de Facebook — esto toma aproximadamente 5 mi…" at bounding box center [842, 602] width 395 height 66
click at [1378, 349] on div "WhatsApp Business Más leads con potentes herramientas de WhatsApp instalado Des…" at bounding box center [785, 369] width 1463 height 738
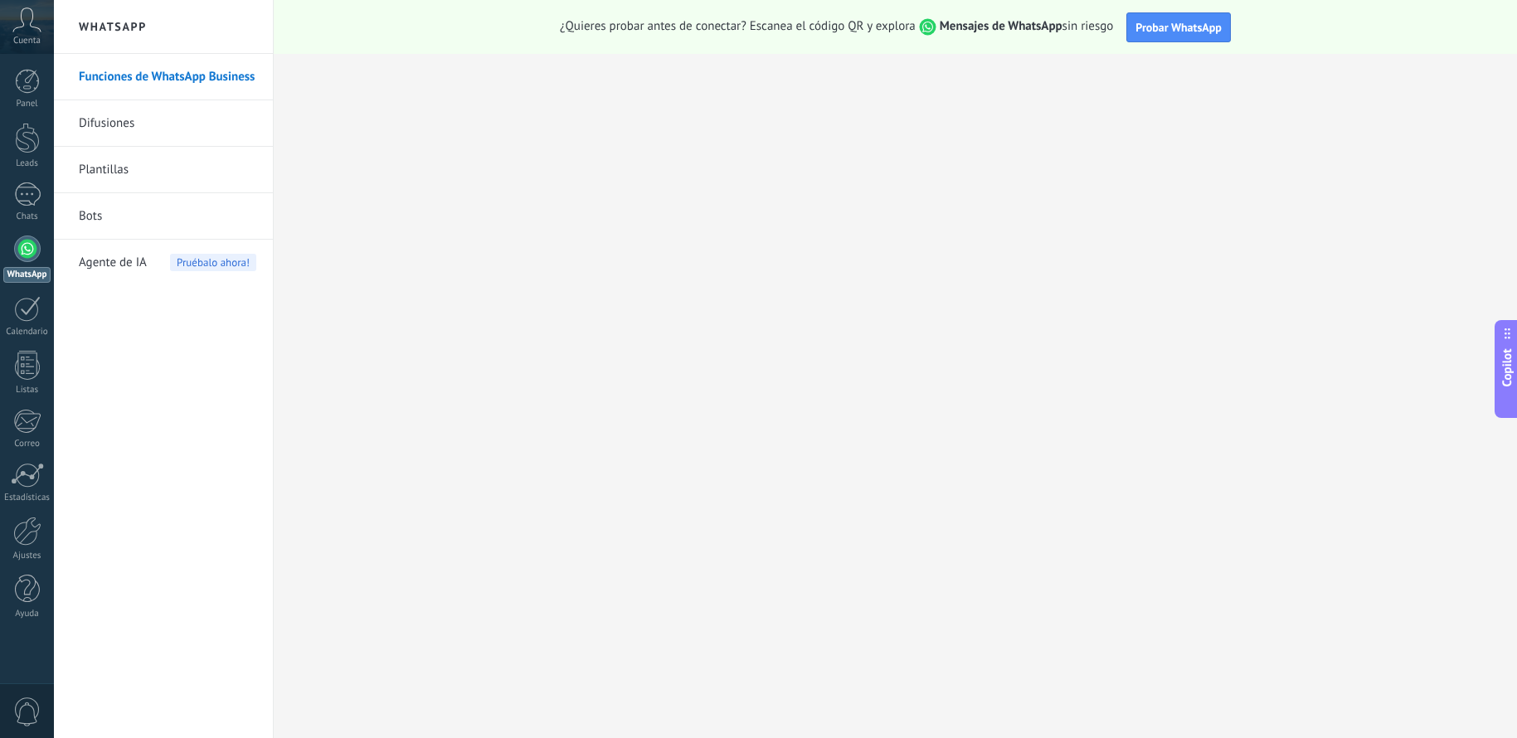
click at [41, 262] on link "WhatsApp" at bounding box center [27, 259] width 54 height 47
click at [39, 262] on link "WhatsApp" at bounding box center [27, 259] width 54 height 47
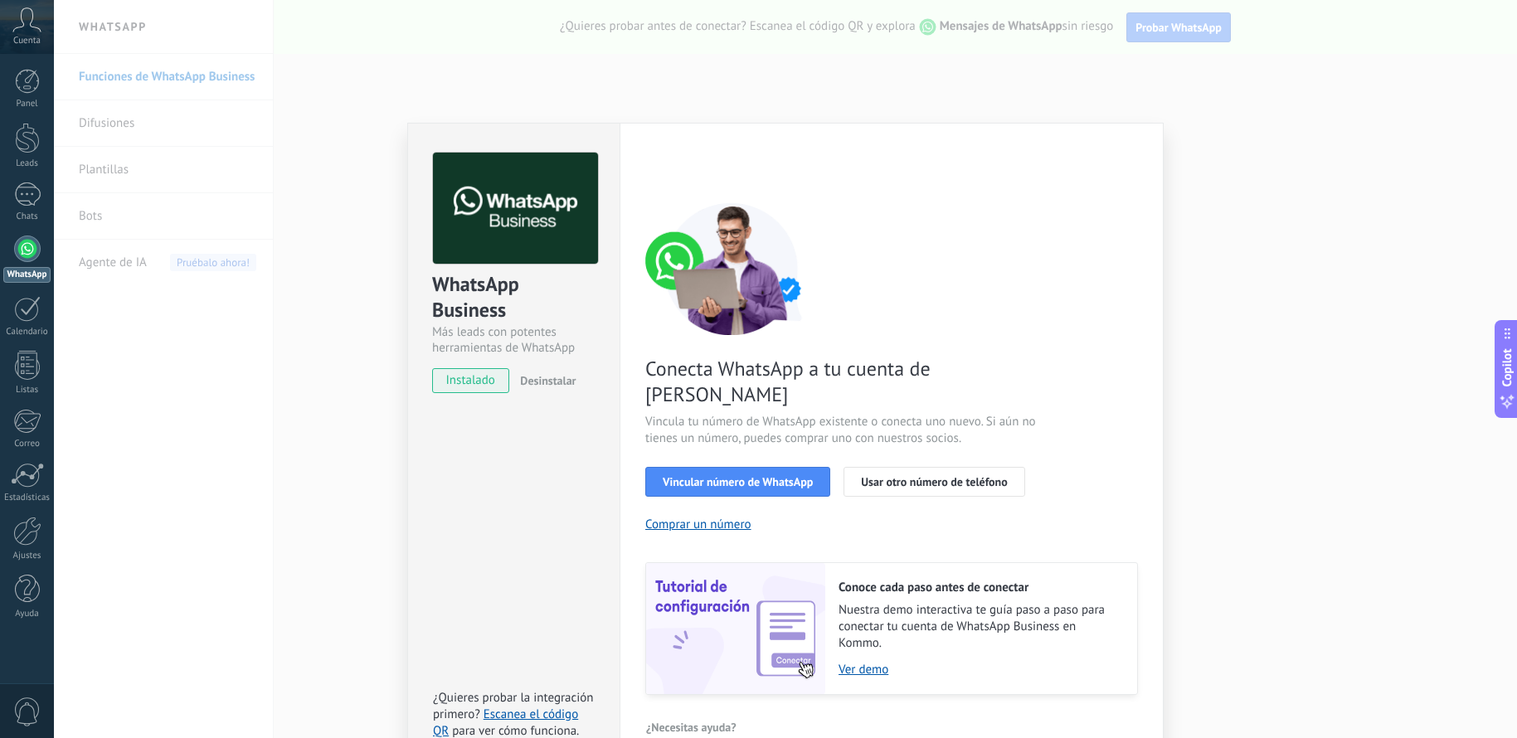
drag, startPoint x: 934, startPoint y: 456, endPoint x: 860, endPoint y: 404, distance: 90.4
click at [860, 404] on div "Conecta WhatsApp a tu cuenta de Kommo Vincula tu número de WhatsApp existente o…" at bounding box center [891, 448] width 493 height 493
click at [742, 476] on span "Vincular número de WhatsApp" at bounding box center [738, 482] width 150 height 12
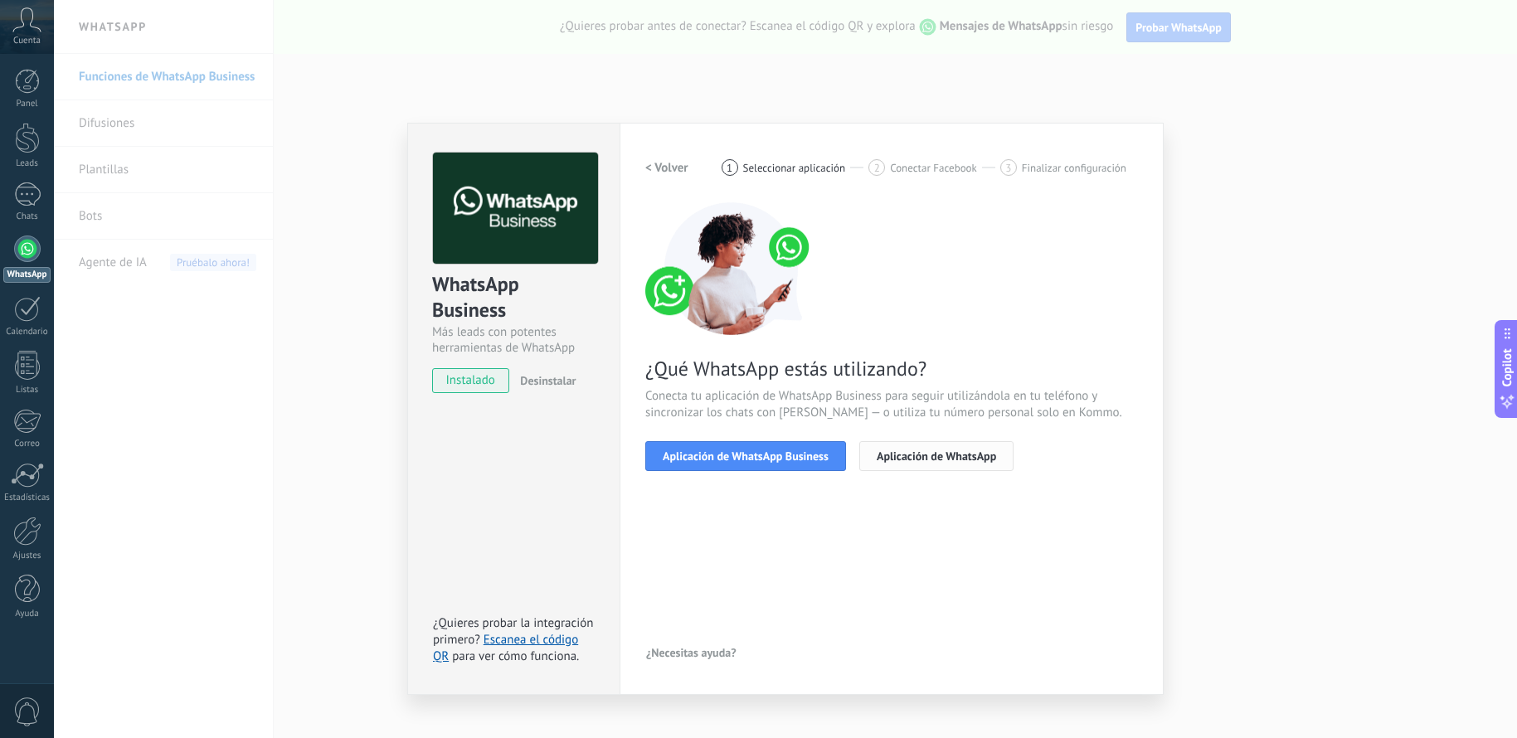
click at [948, 450] on span "Aplicación de WhatsApp" at bounding box center [936, 456] width 119 height 12
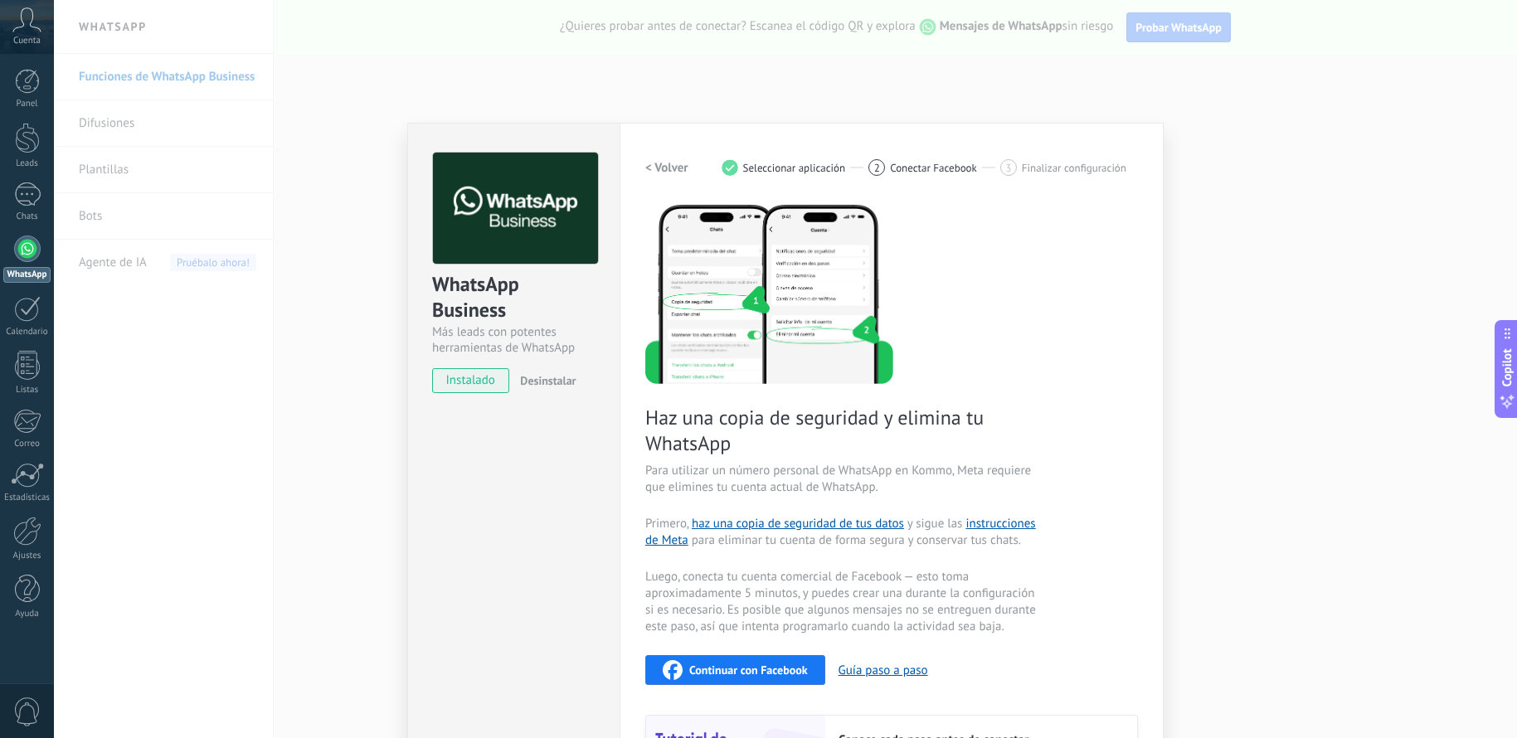
click at [1057, 423] on div "Haz una copia de seguridad y elimina tu WhatsApp Para utilizar un número person…" at bounding box center [891, 524] width 493 height 645
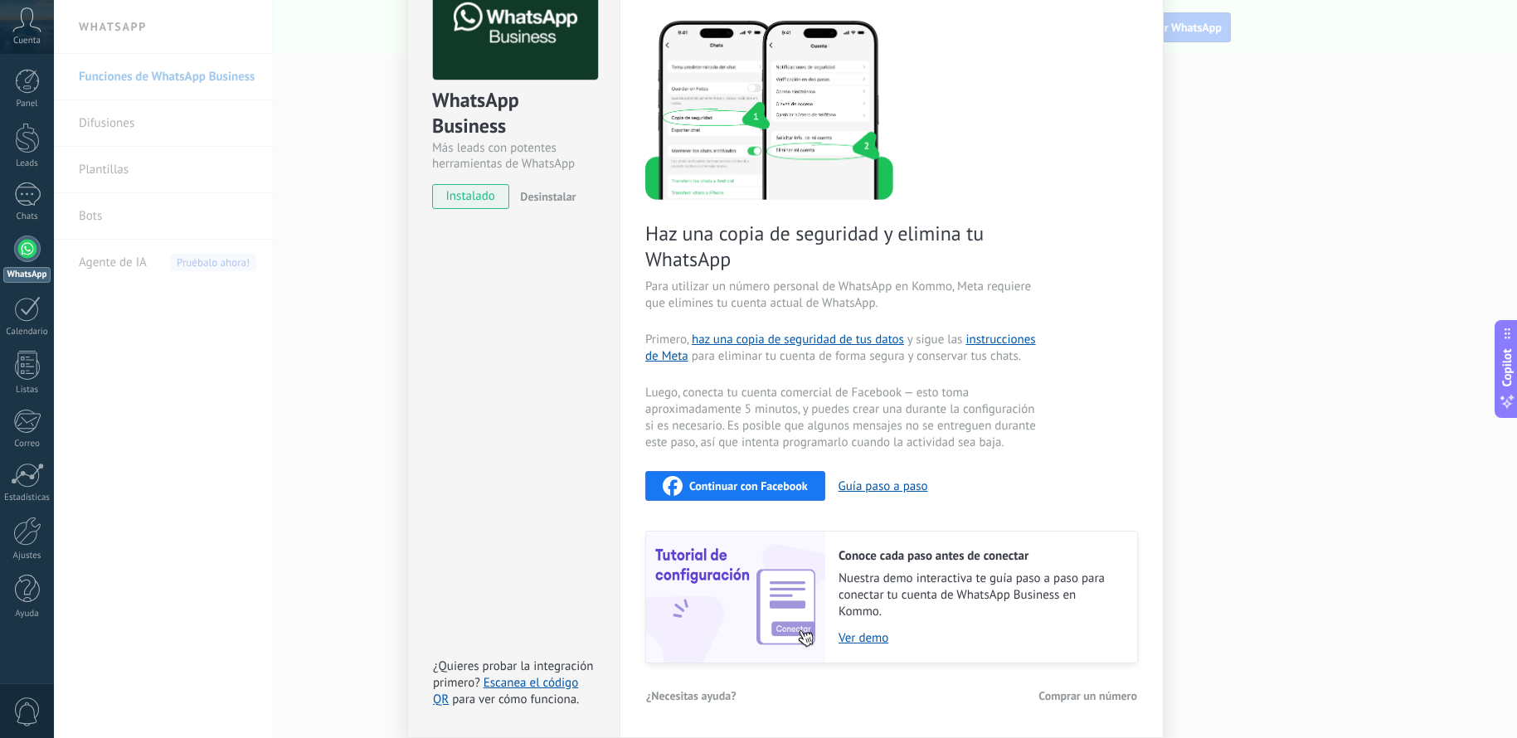
scroll to position [183, 0]
click at [766, 391] on span "Luego, conecta tu cuenta comercial de Facebook — esto toma aproximadamente 5 mi…" at bounding box center [842, 419] width 395 height 66
click at [876, 489] on button "Guía paso a paso" at bounding box center [883, 487] width 90 height 16
